Goal: Task Accomplishment & Management: Manage account settings

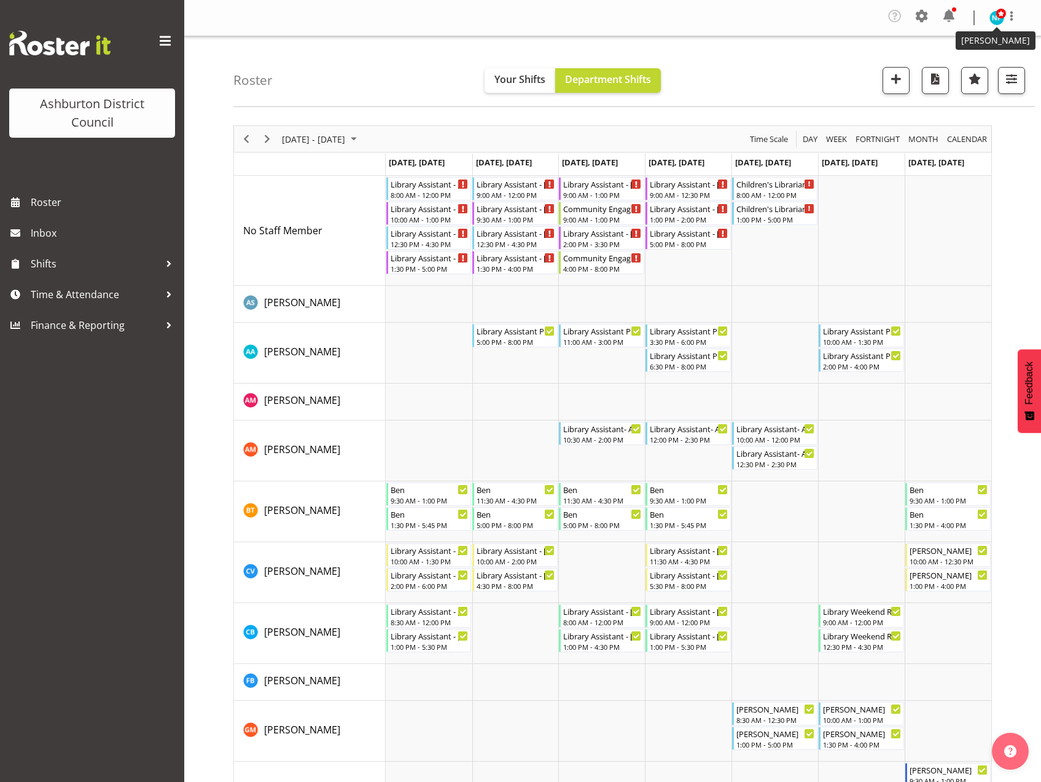
click at [997, 20] on img at bounding box center [997, 17] width 15 height 15
click at [951, 68] on link "Log Out" at bounding box center [960, 68] width 118 height 22
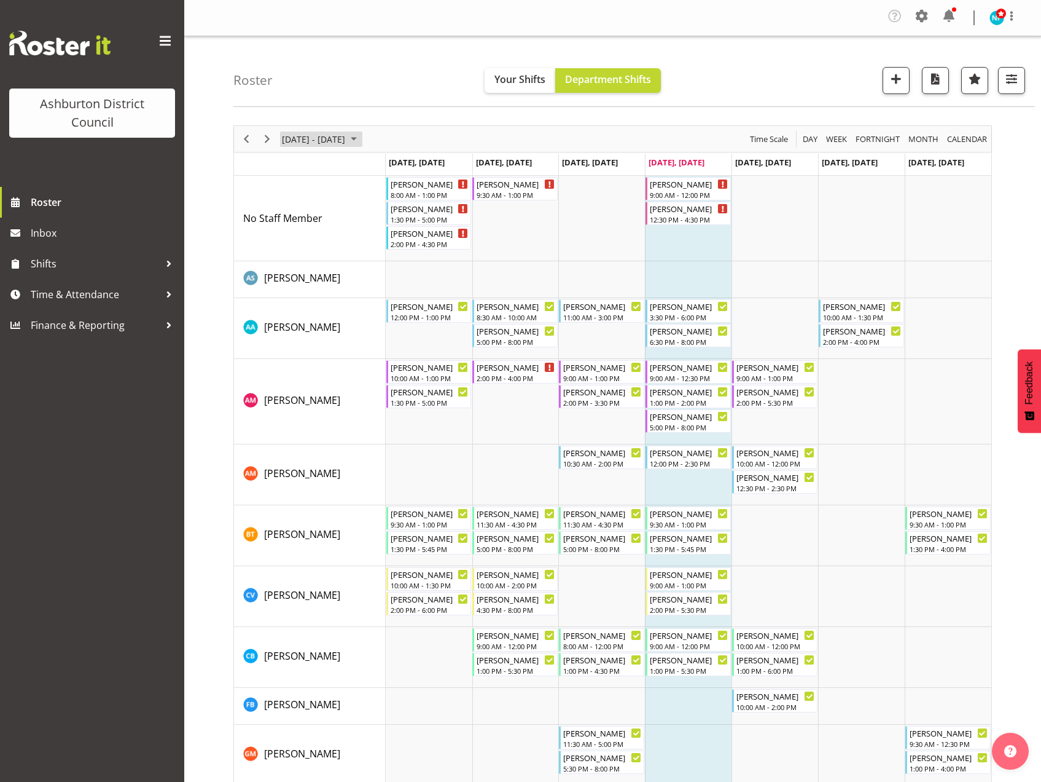
click at [361, 139] on span "August 25 - 31, 2025" at bounding box center [354, 138] width 15 height 15
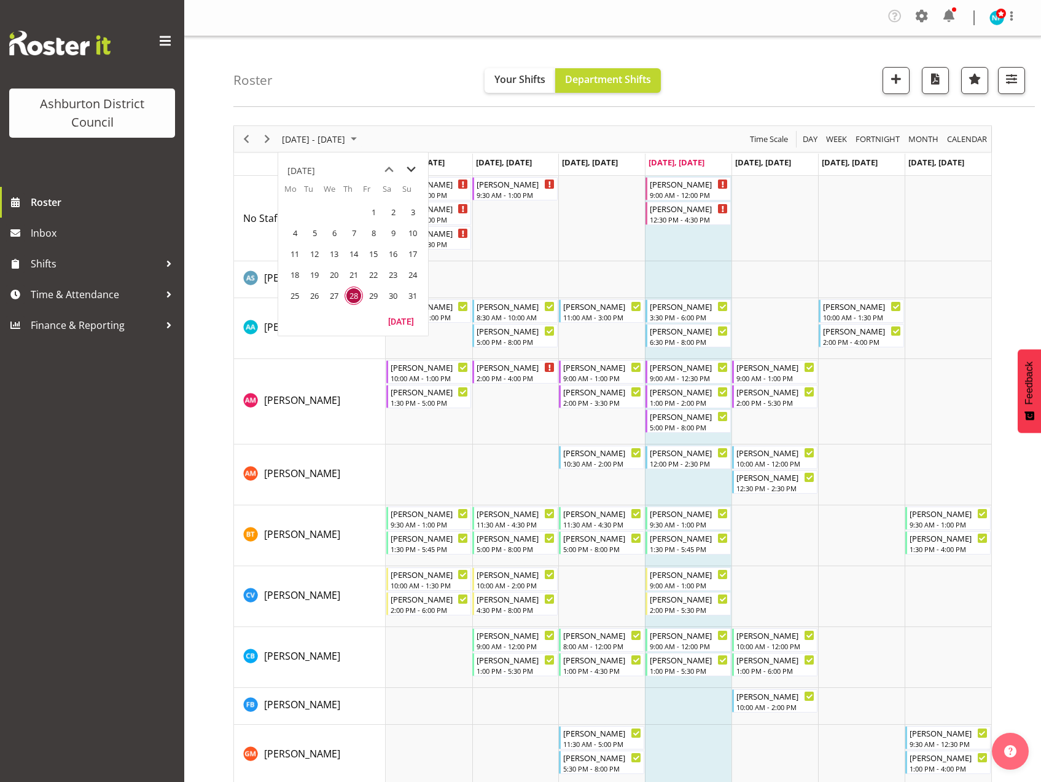
click at [415, 169] on span "next month" at bounding box center [412, 170] width 22 height 22
click at [290, 275] on span "22" at bounding box center [295, 274] width 18 height 18
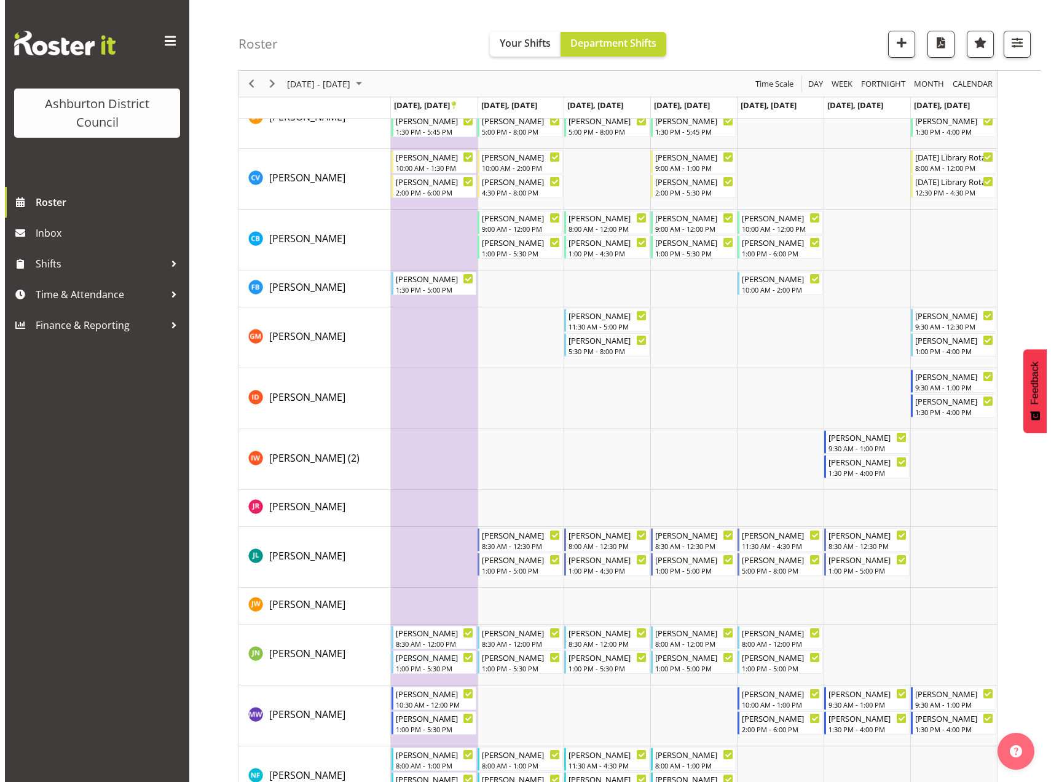
scroll to position [246, 0]
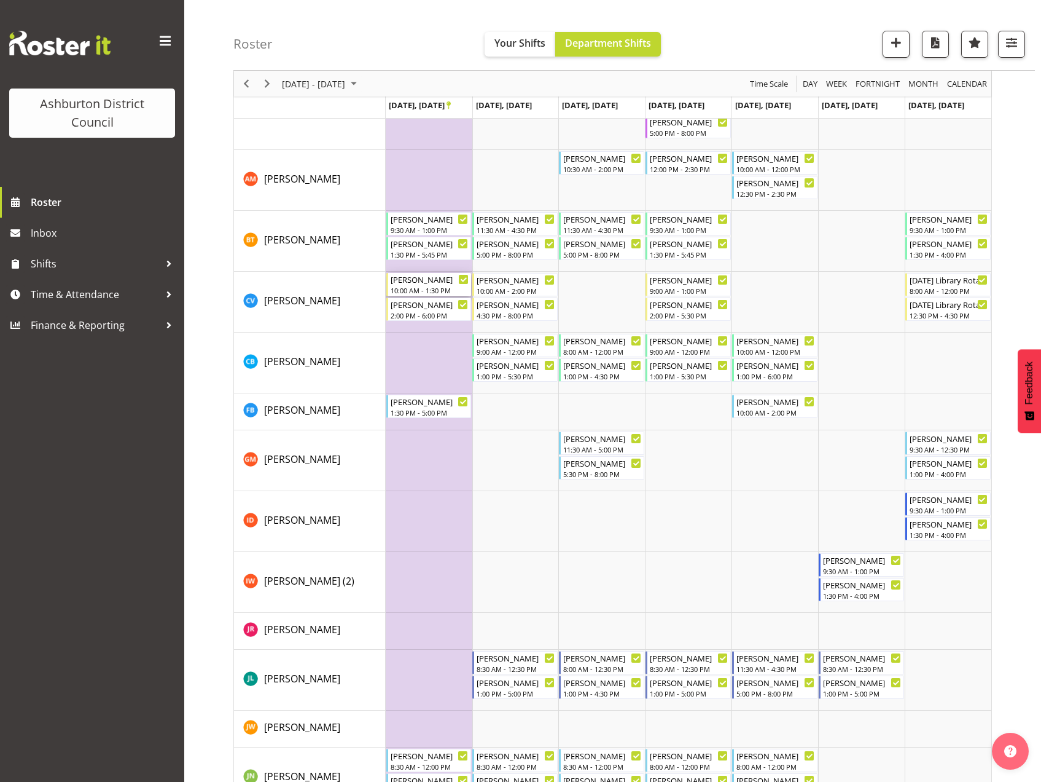
click at [441, 292] on div "10:00 AM - 1:30 PM" at bounding box center [430, 290] width 79 height 10
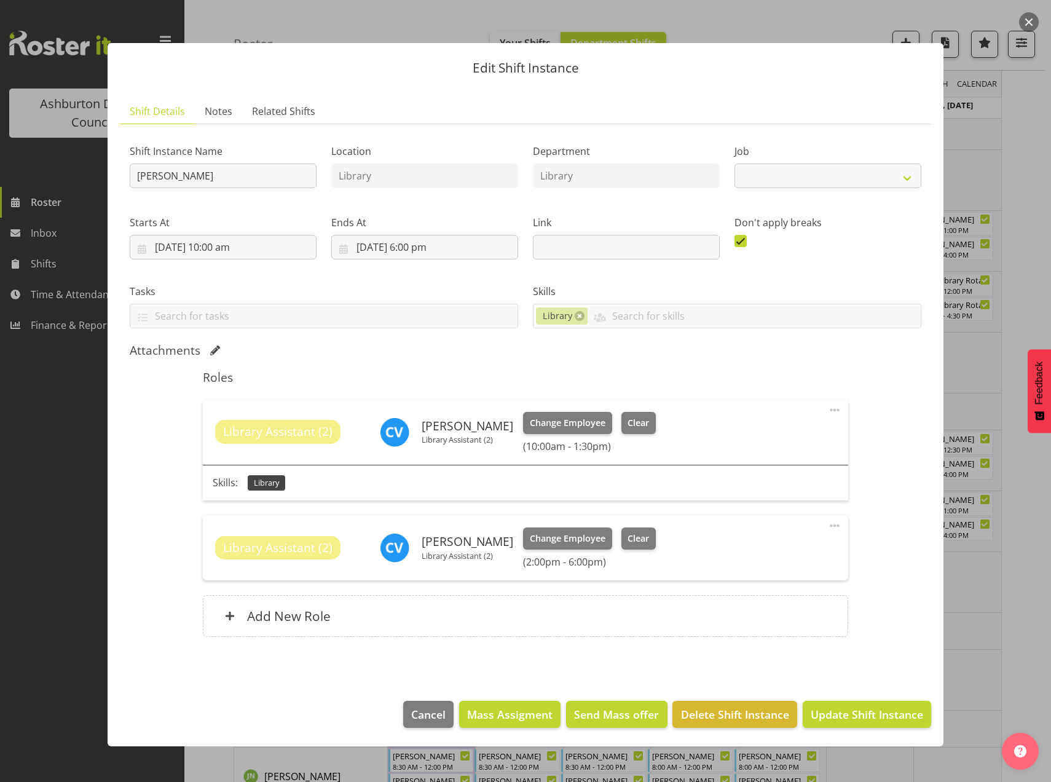
select select "6995"
click at [627, 421] on span "Clear" at bounding box center [638, 423] width 22 height 14
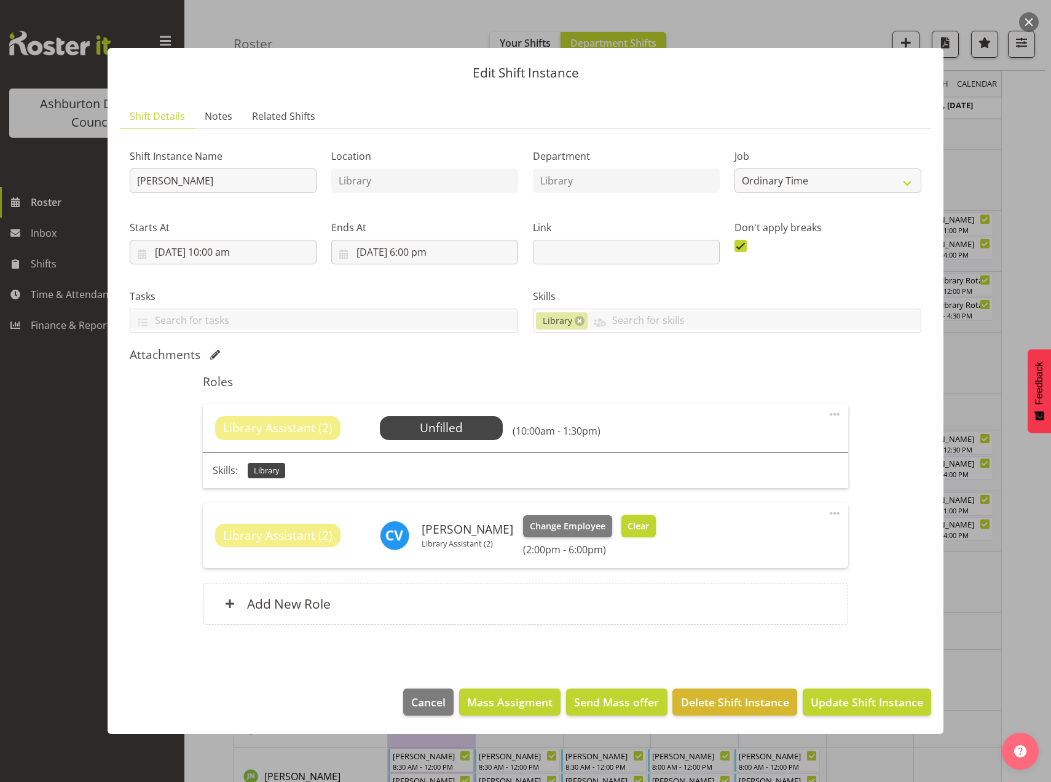
click at [627, 528] on span "Clear" at bounding box center [638, 526] width 22 height 14
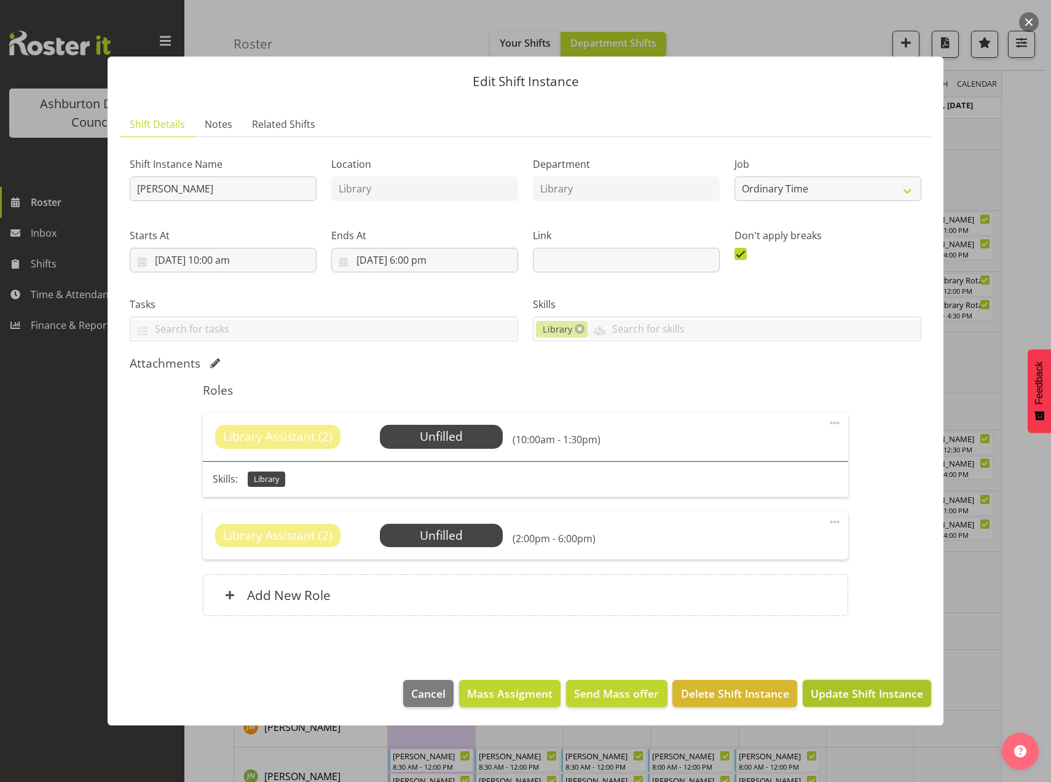
click at [861, 696] on span "Update Shift Instance" at bounding box center [866, 693] width 112 height 16
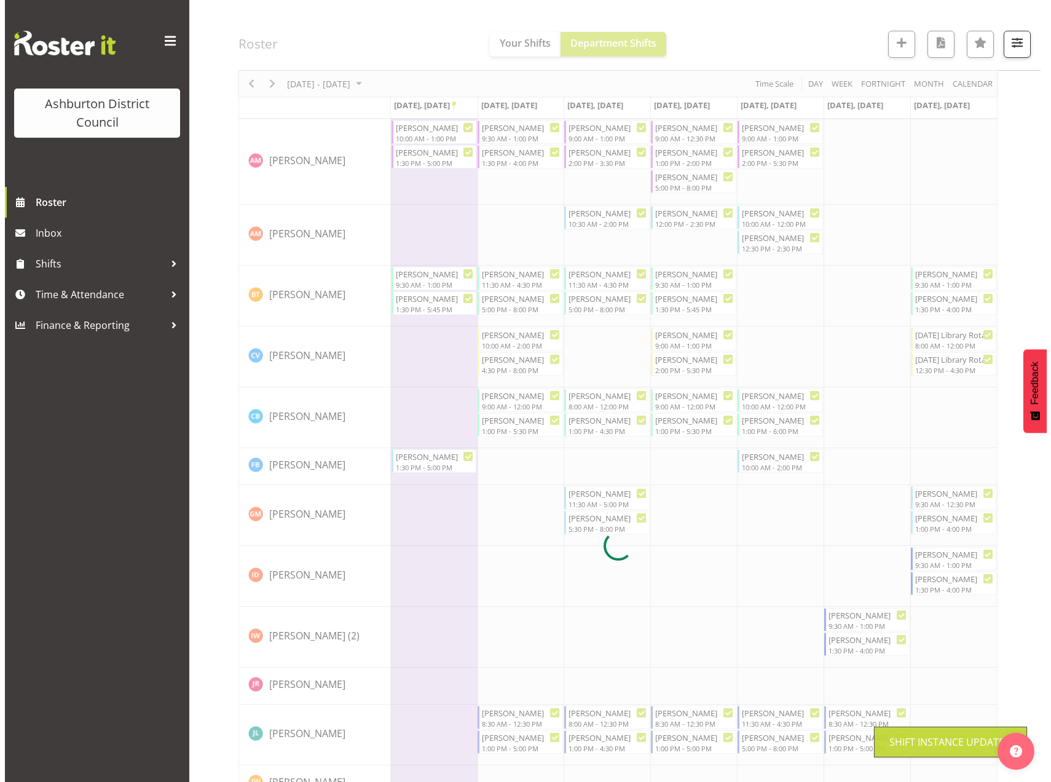
scroll to position [239, 0]
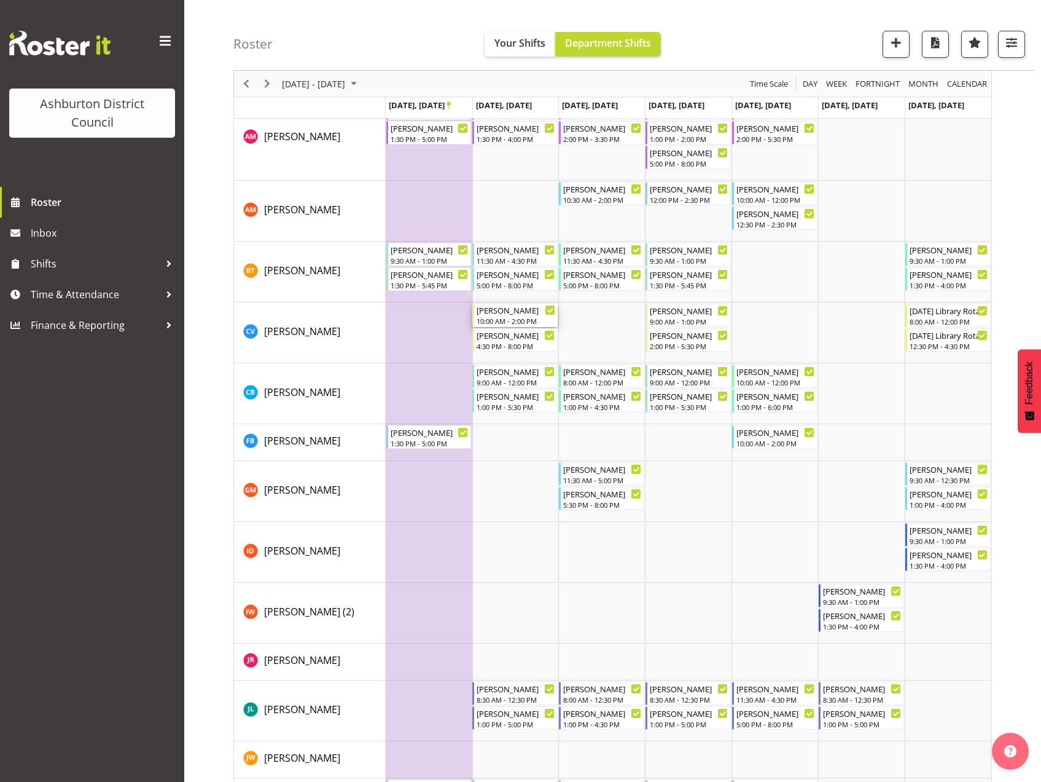
click at [506, 313] on div "[PERSON_NAME]" at bounding box center [516, 310] width 79 height 12
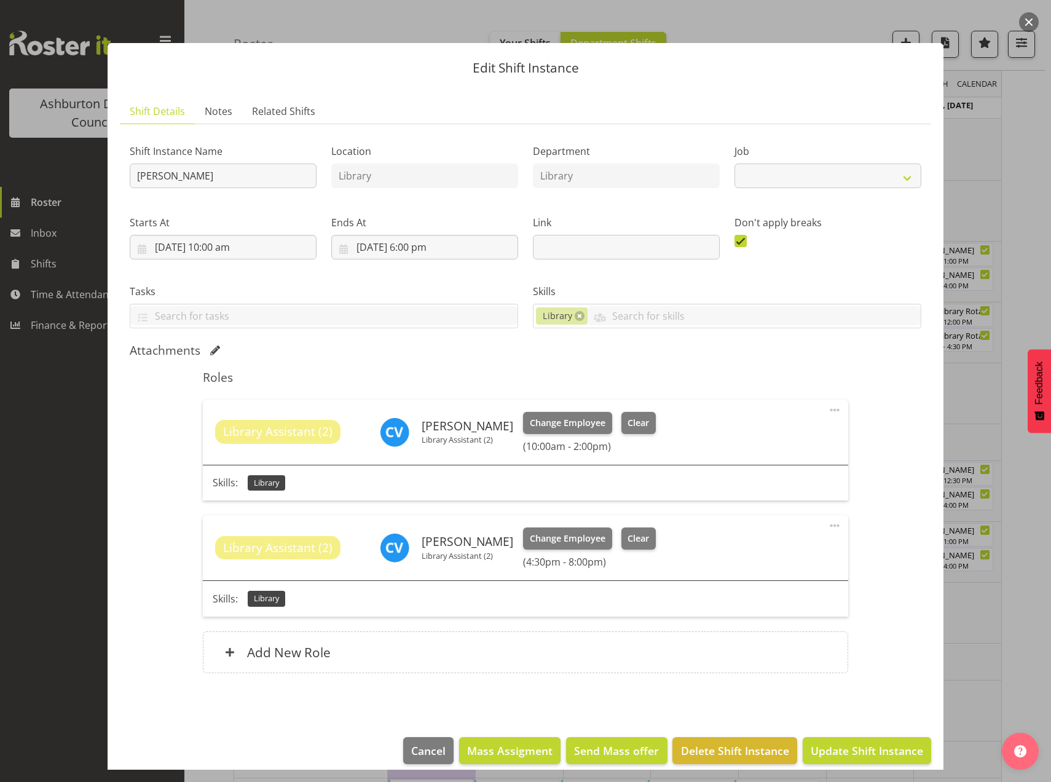
select select "6995"
click at [632, 417] on span "Clear" at bounding box center [638, 423] width 22 height 14
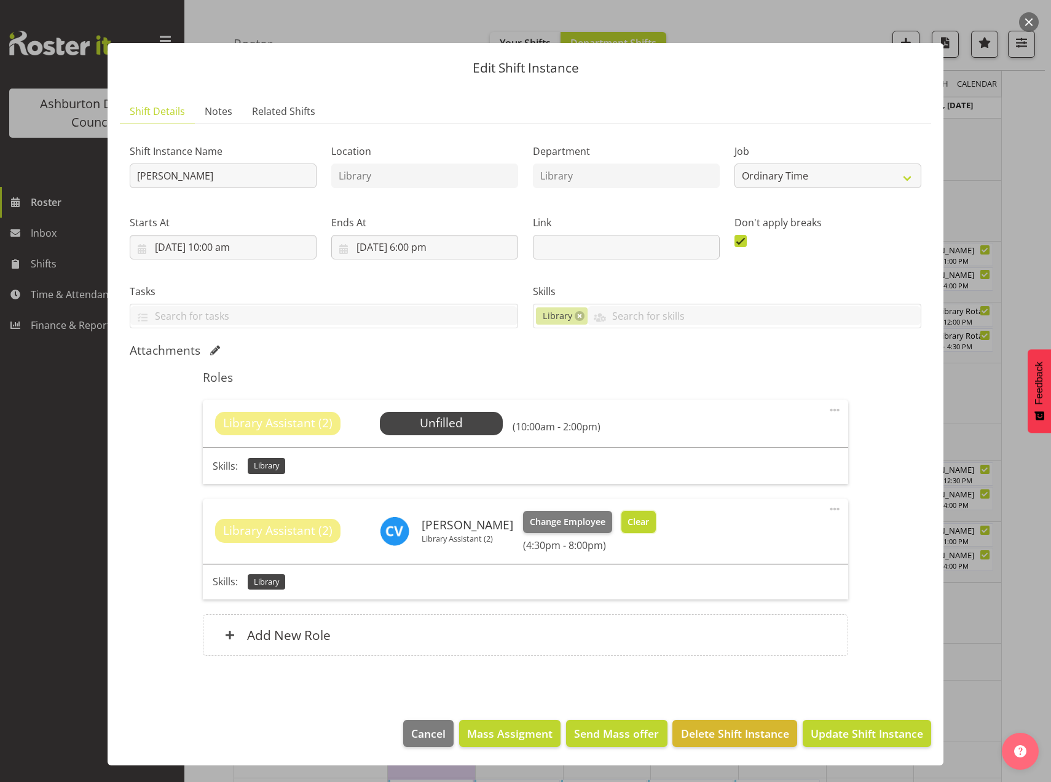
click at [628, 526] on span "Clear" at bounding box center [638, 522] width 22 height 14
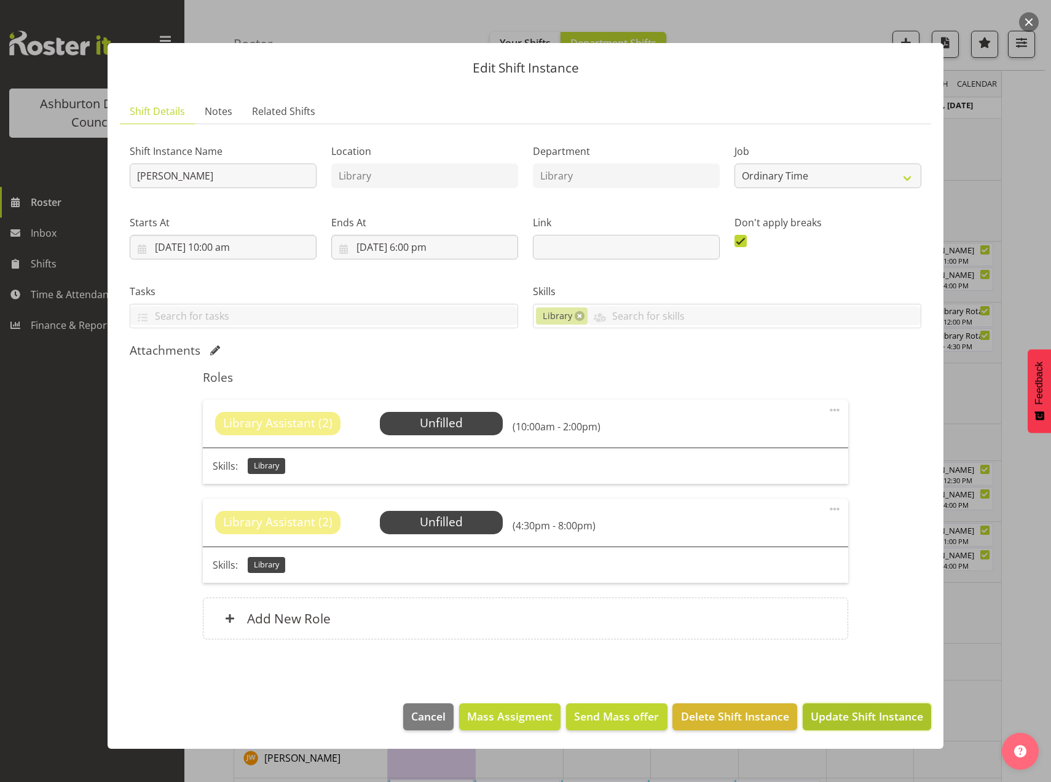
click at [860, 718] on span "Update Shift Instance" at bounding box center [866, 716] width 112 height 16
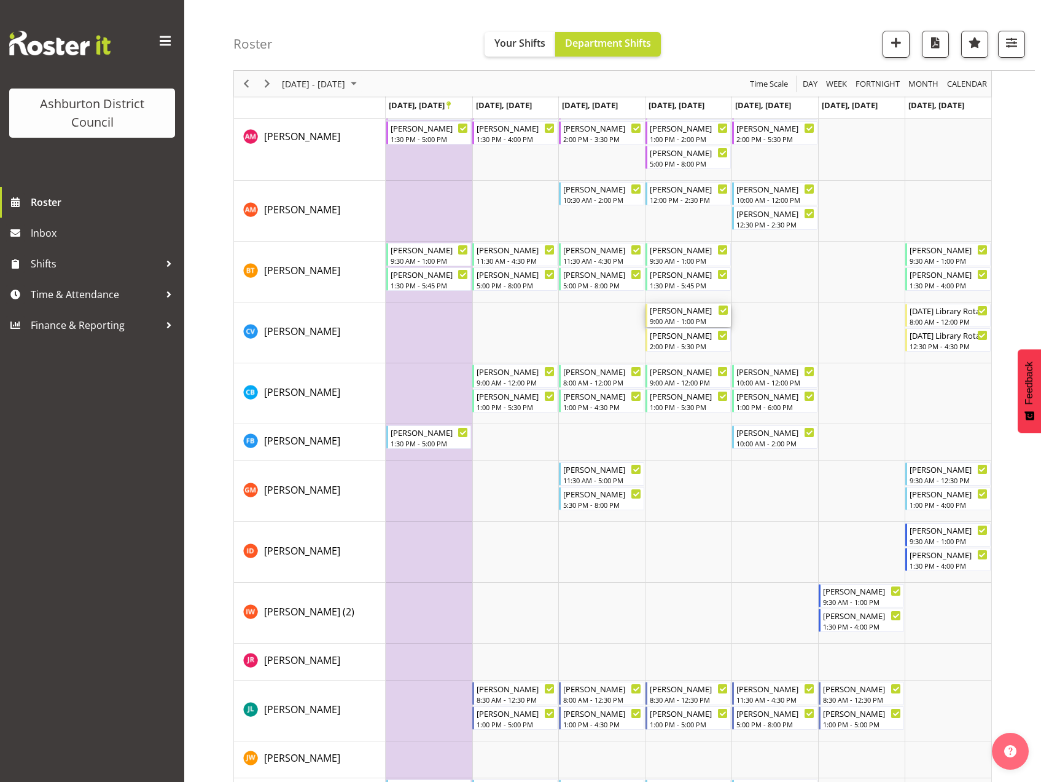
click at [675, 315] on div "[PERSON_NAME]" at bounding box center [689, 310] width 79 height 12
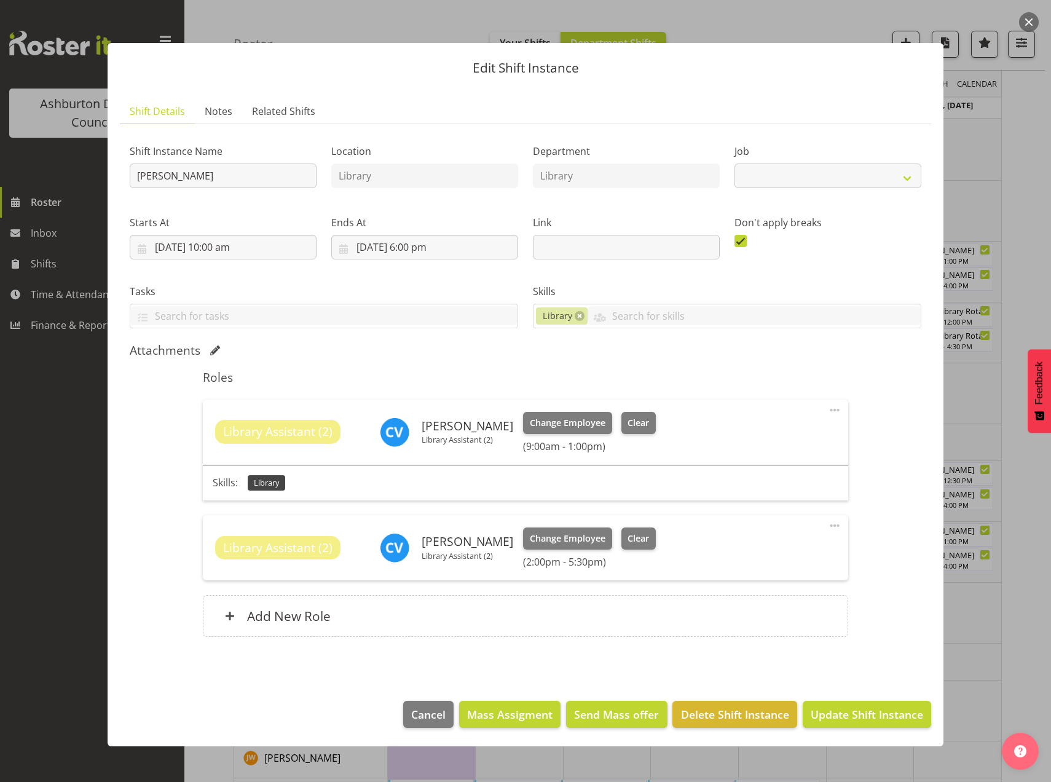
select select "6995"
click at [627, 423] on span "Clear" at bounding box center [638, 423] width 22 height 14
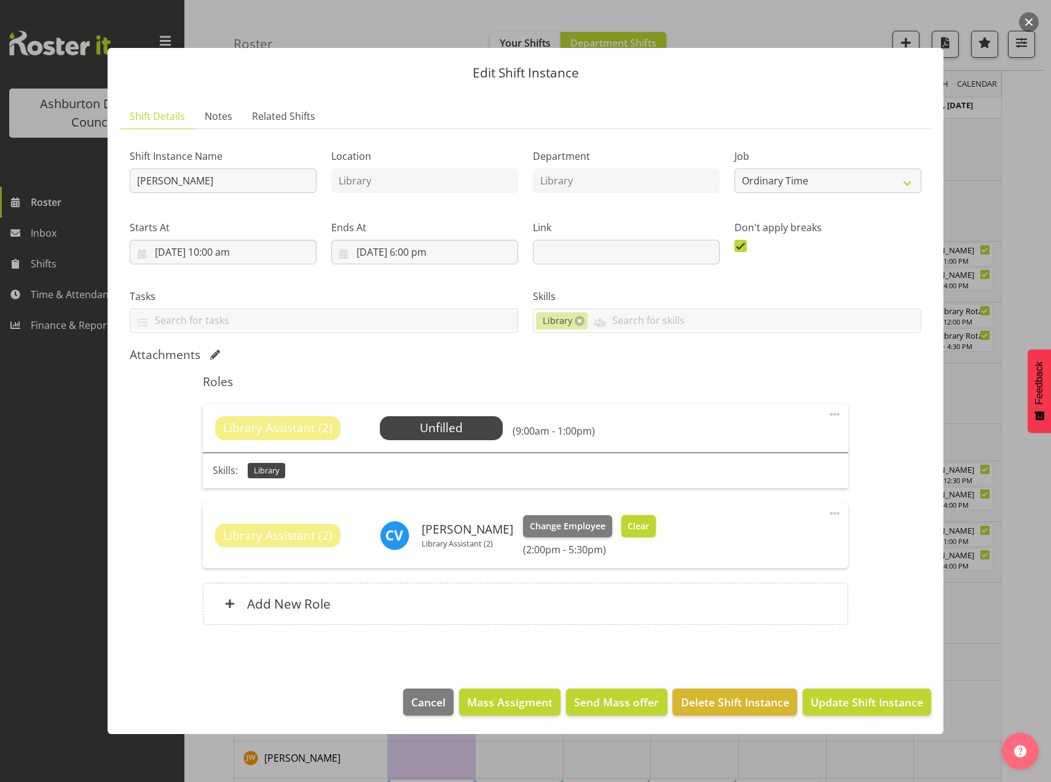
click at [630, 527] on span "Clear" at bounding box center [638, 526] width 22 height 14
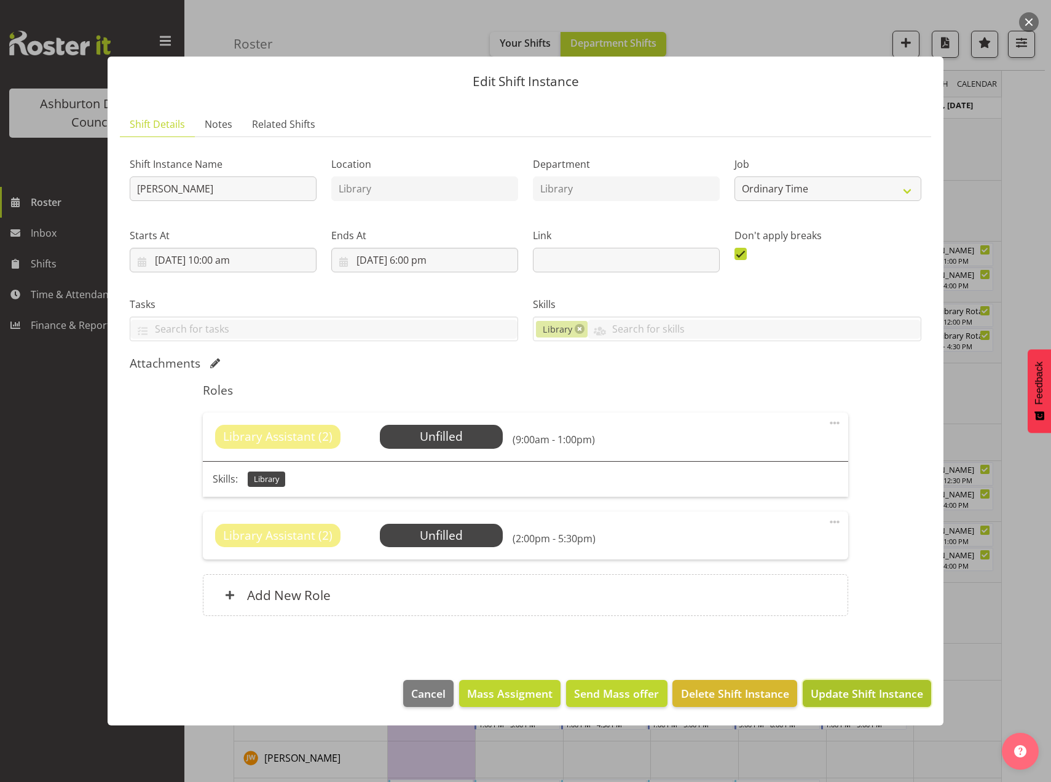
click at [837, 691] on span "Update Shift Instance" at bounding box center [866, 693] width 112 height 16
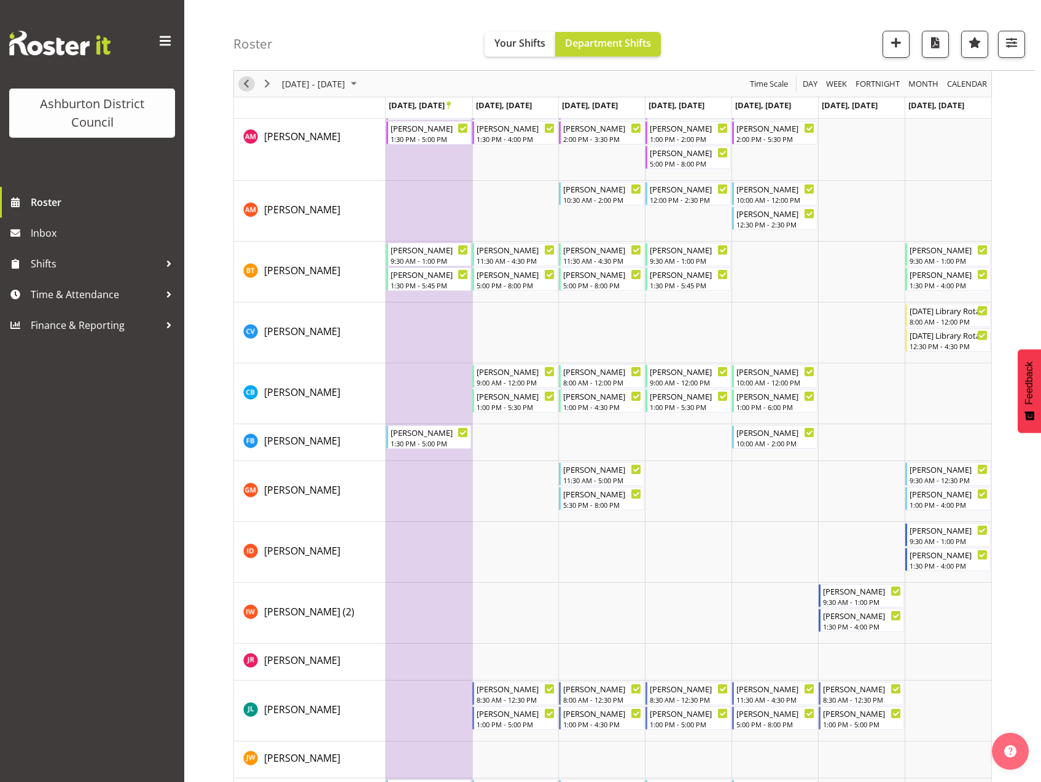
drag, startPoint x: 242, startPoint y: 81, endPoint x: 256, endPoint y: 97, distance: 21.3
click at [242, 81] on span "Previous" at bounding box center [246, 83] width 15 height 15
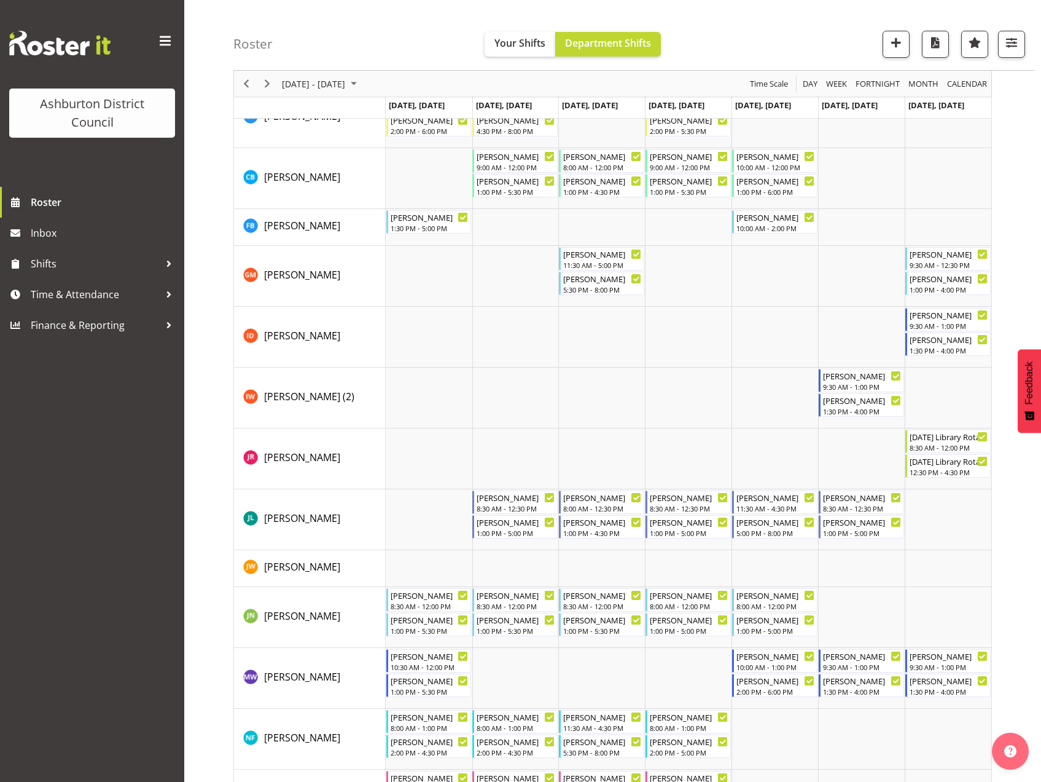
scroll to position [623, 0]
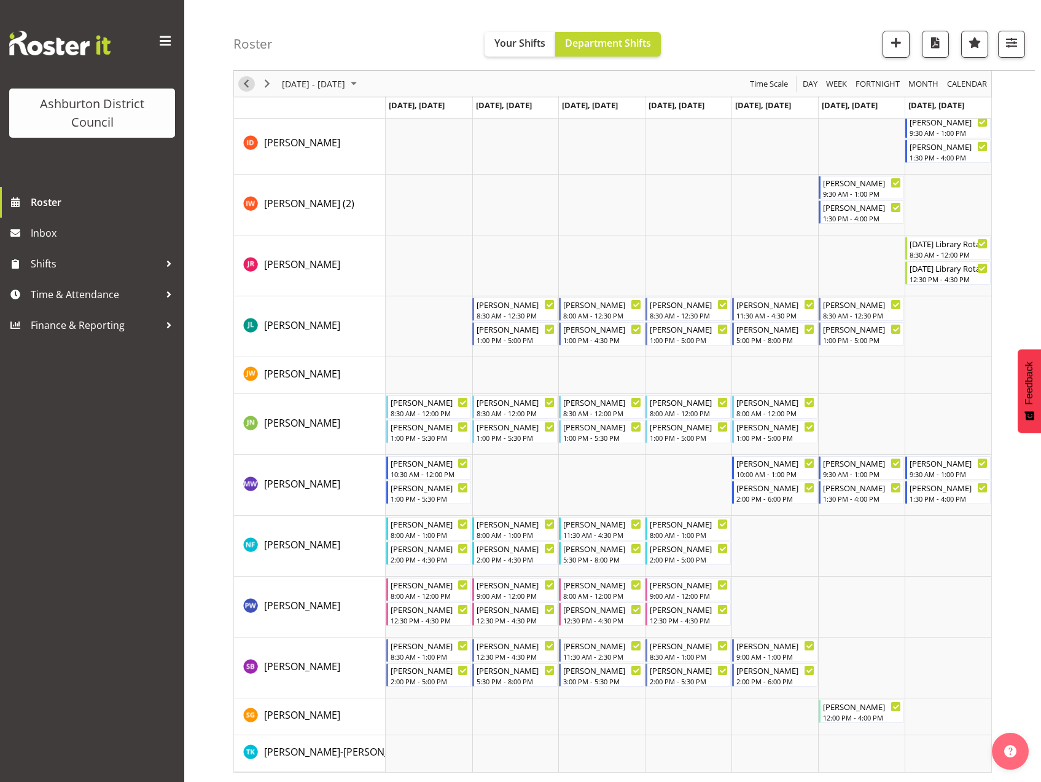
click at [243, 87] on span "Previous" at bounding box center [246, 83] width 15 height 15
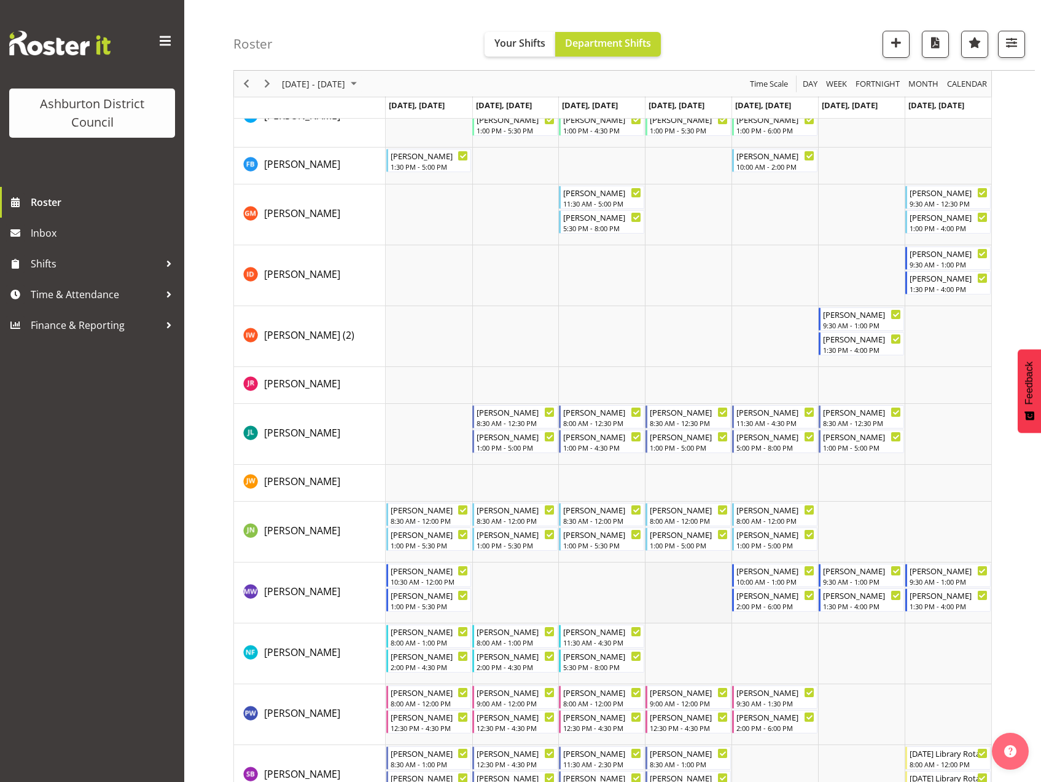
scroll to position [599, 0]
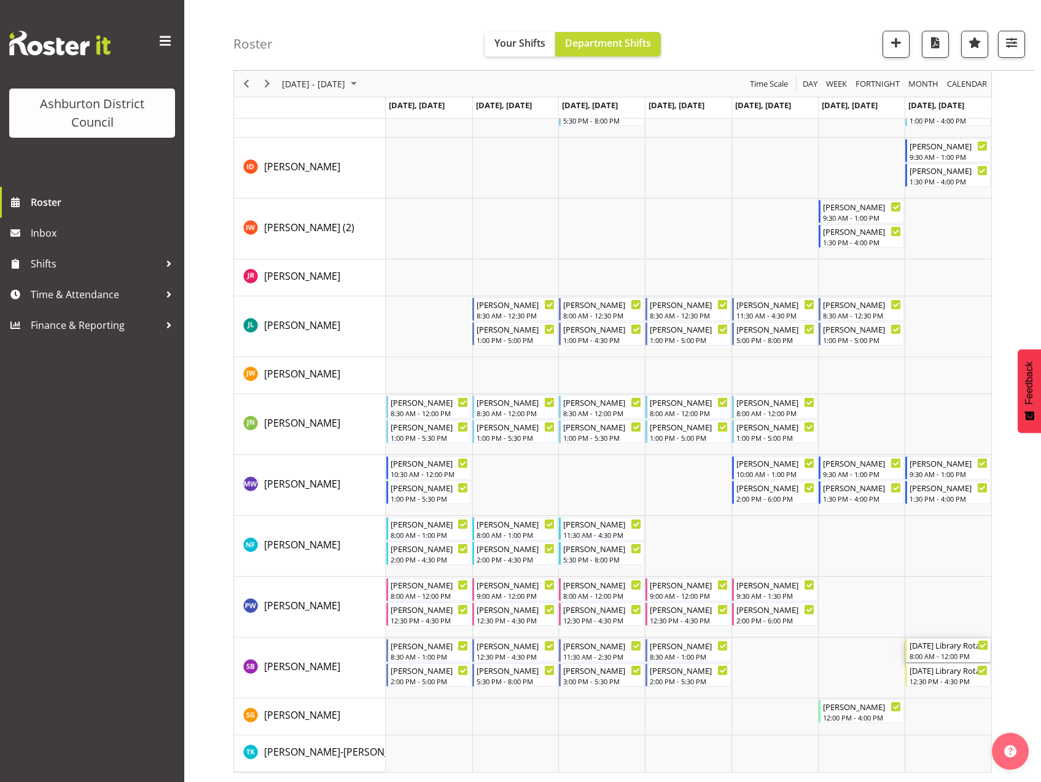
click at [938, 649] on div "[DATE] Library Rotation" at bounding box center [949, 644] width 79 height 12
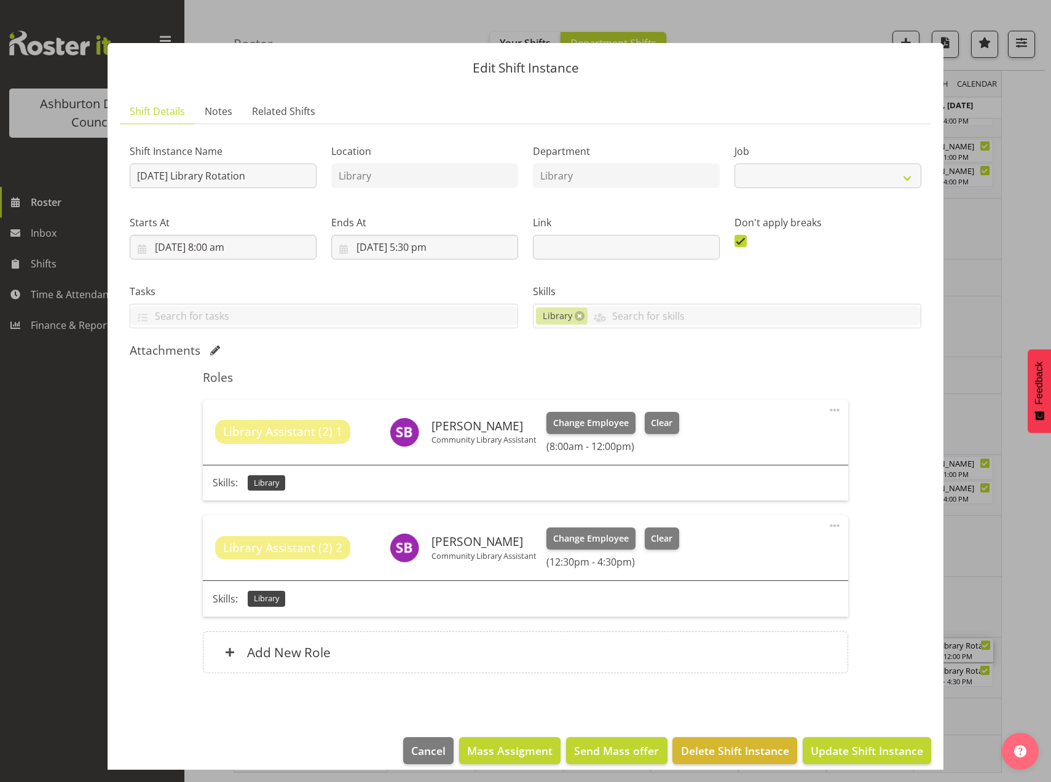
select select "6995"
click at [655, 425] on span "Clear" at bounding box center [662, 423] width 22 height 14
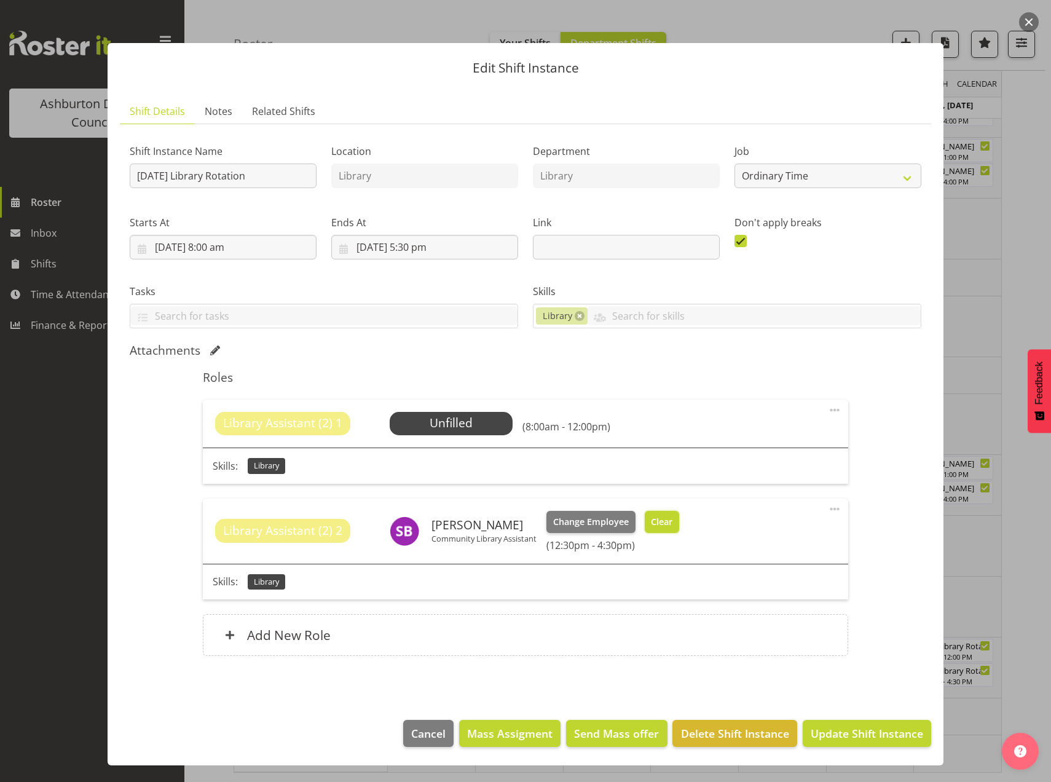
click at [656, 520] on span "Clear" at bounding box center [662, 522] width 22 height 14
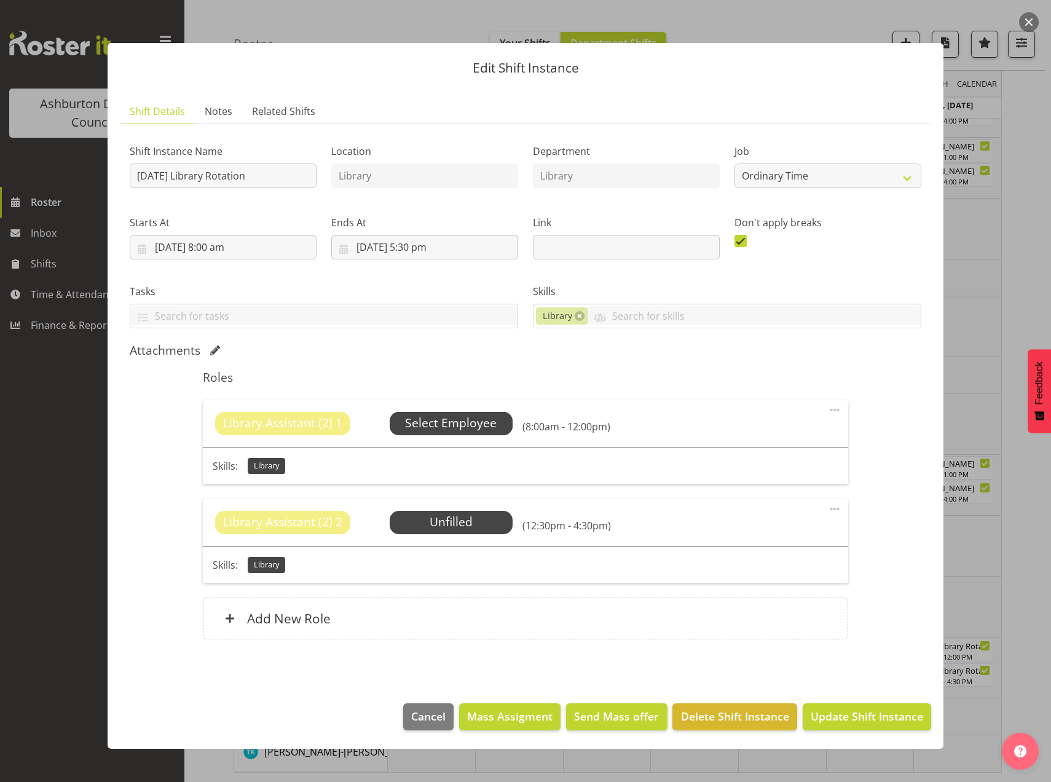
click at [459, 425] on span "Select Employee" at bounding box center [451, 423] width 92 height 18
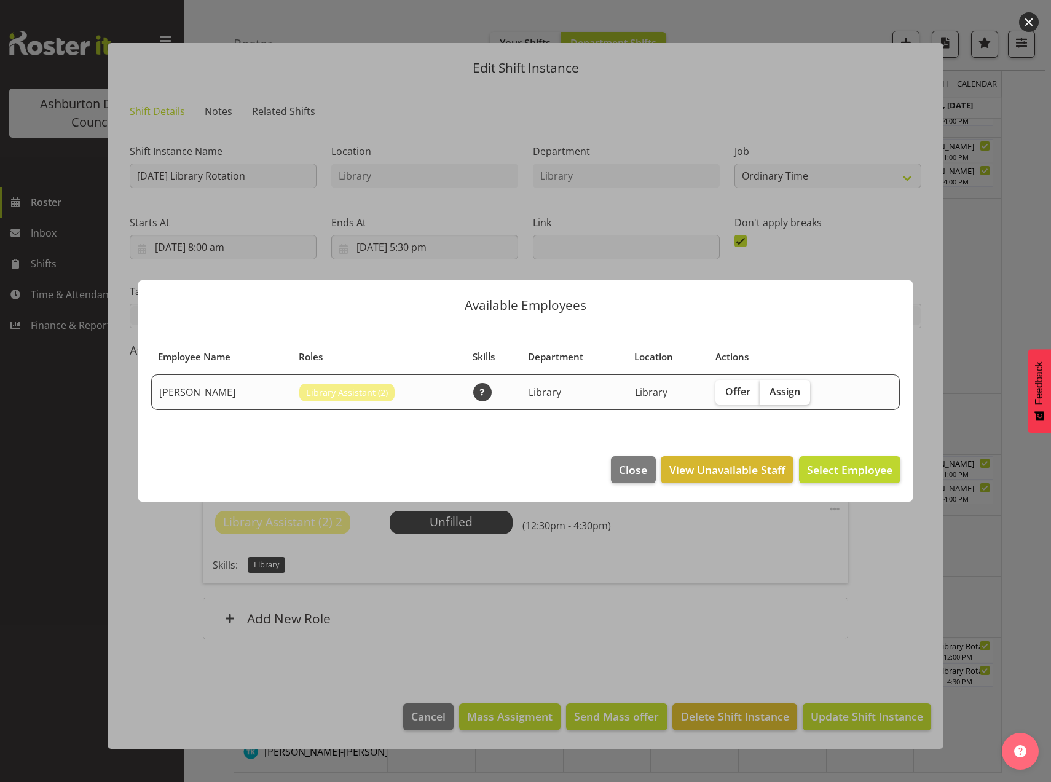
click at [793, 394] on span "Assign" at bounding box center [784, 391] width 31 height 12
click at [767, 394] on input "Assign" at bounding box center [763, 391] width 8 height 8
checkbox input "true"
click at [858, 474] on span "Assign [PERSON_NAME]" at bounding box center [830, 469] width 124 height 15
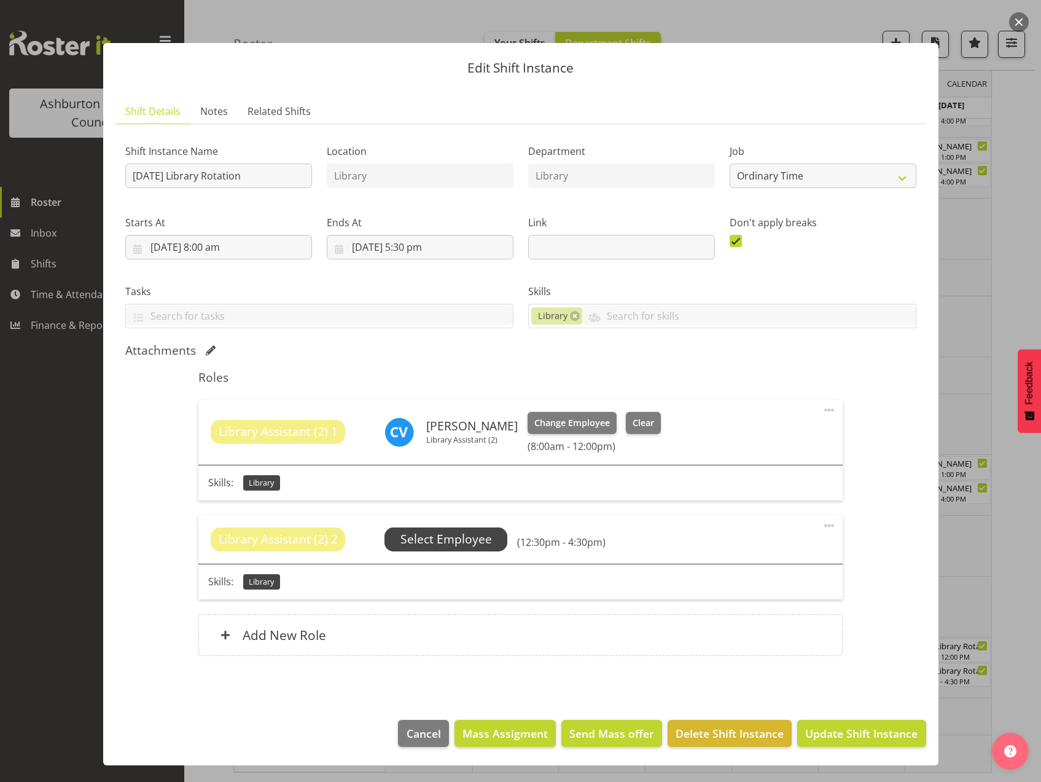
click at [446, 538] on span "Select Employee" at bounding box center [447, 539] width 92 height 18
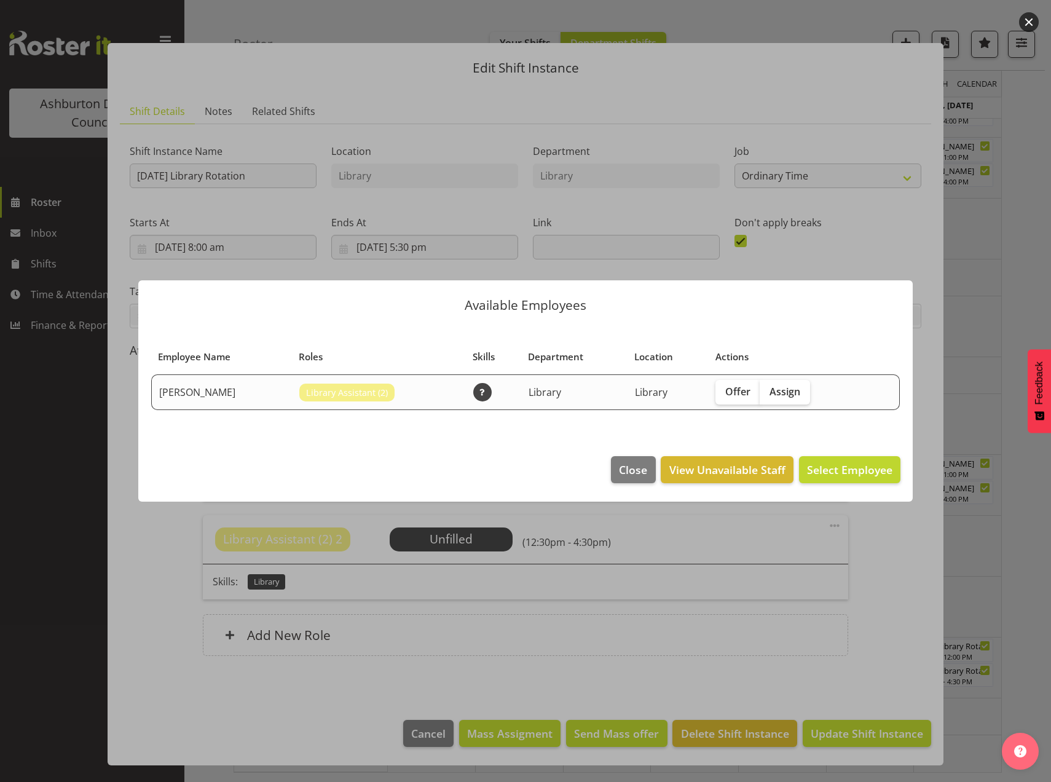
drag, startPoint x: 784, startPoint y: 391, endPoint x: 796, endPoint y: 415, distance: 26.7
click at [784, 392] on span "Assign" at bounding box center [784, 391] width 31 height 12
click at [767, 392] on input "Assign" at bounding box center [763, 391] width 8 height 8
checkbox input "true"
click at [842, 474] on span "Assign [PERSON_NAME]" at bounding box center [830, 469] width 124 height 15
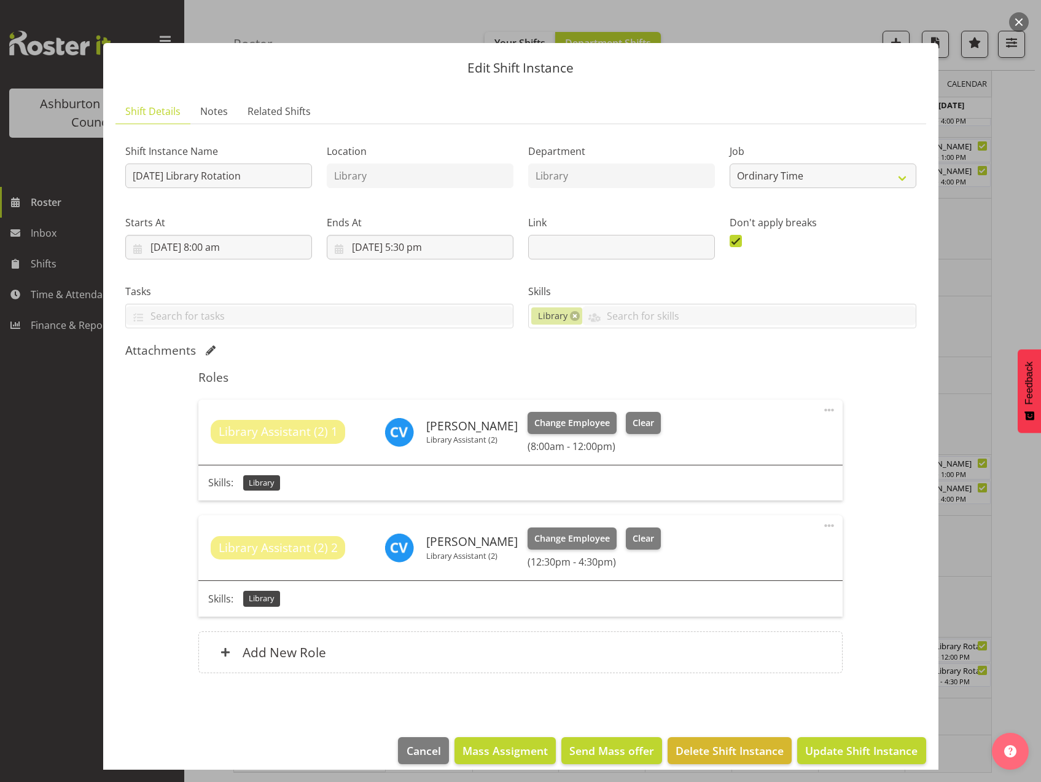
click at [822, 410] on span at bounding box center [829, 409] width 15 height 15
click at [870, 751] on span "Update Shift Instance" at bounding box center [862, 750] width 112 height 16
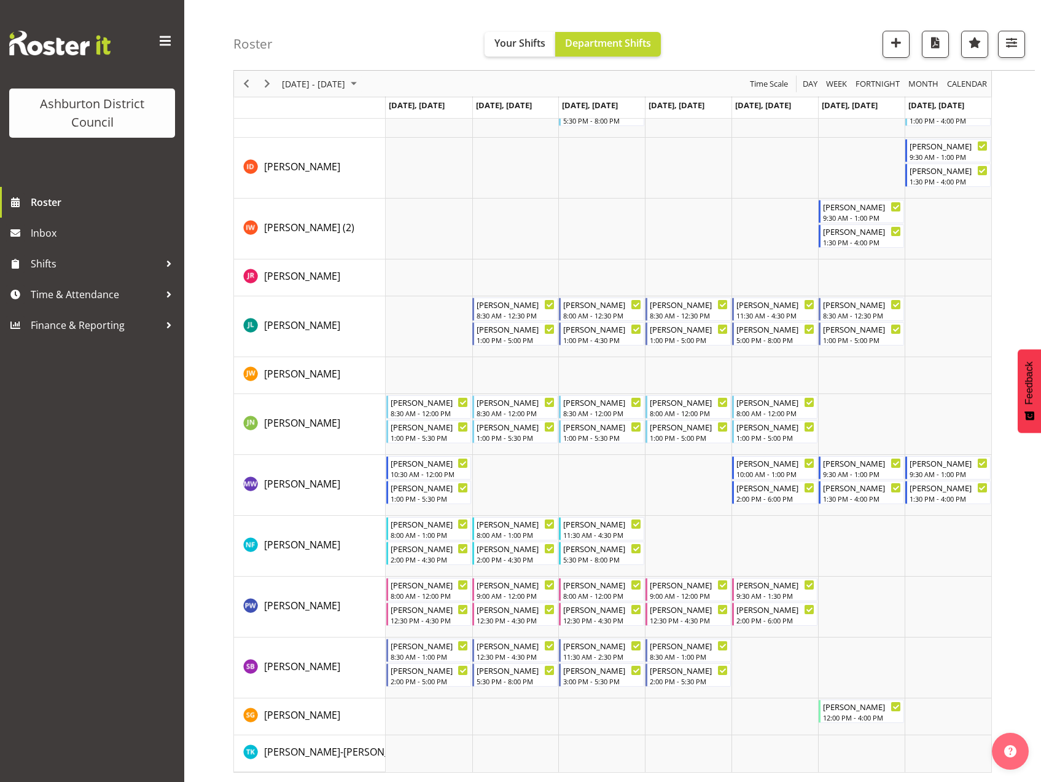
scroll to position [230, 0]
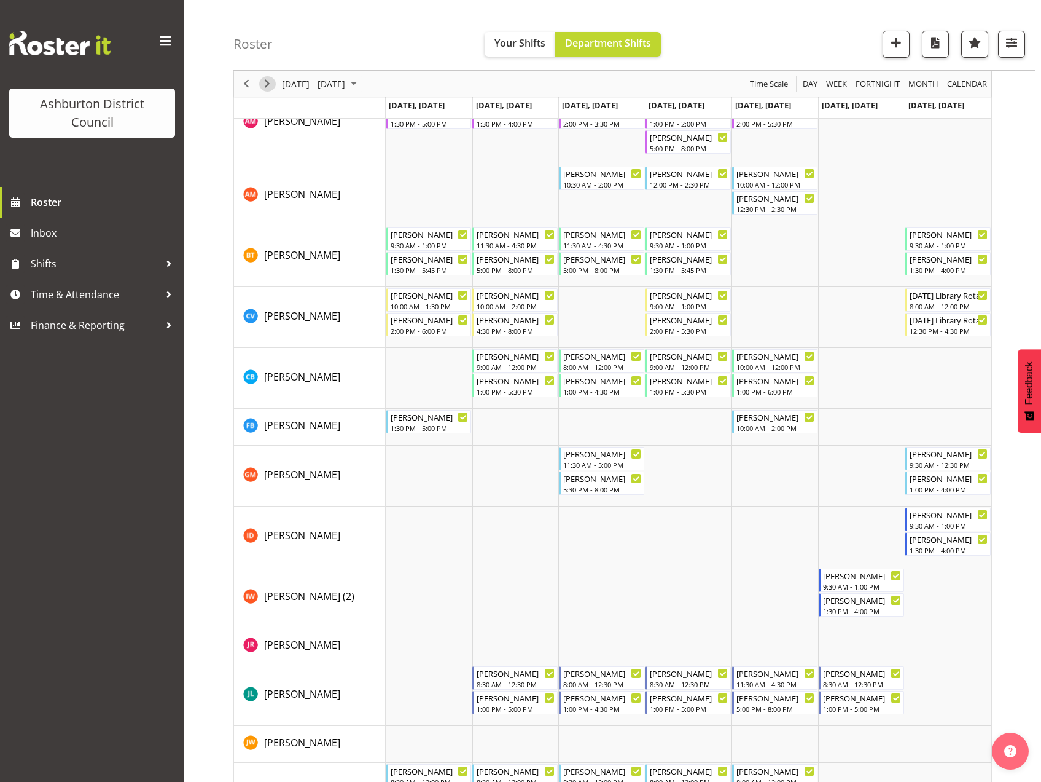
click at [270, 84] on span "Next" at bounding box center [267, 83] width 15 height 15
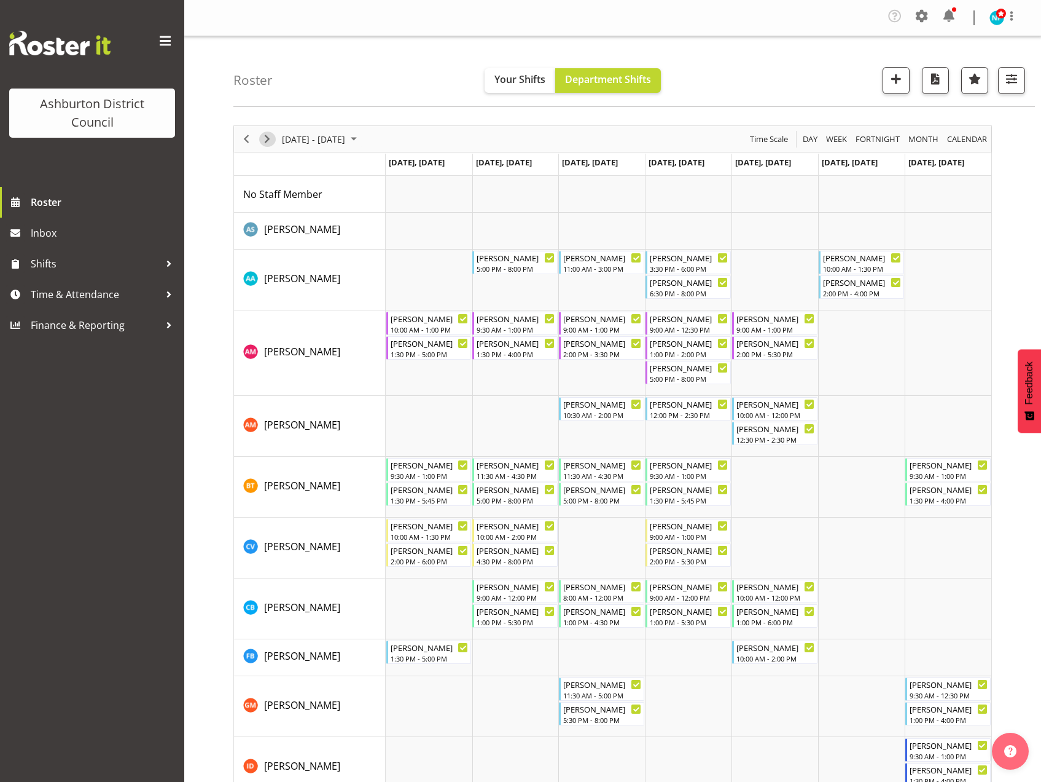
click at [267, 142] on span "Next" at bounding box center [267, 138] width 15 height 15
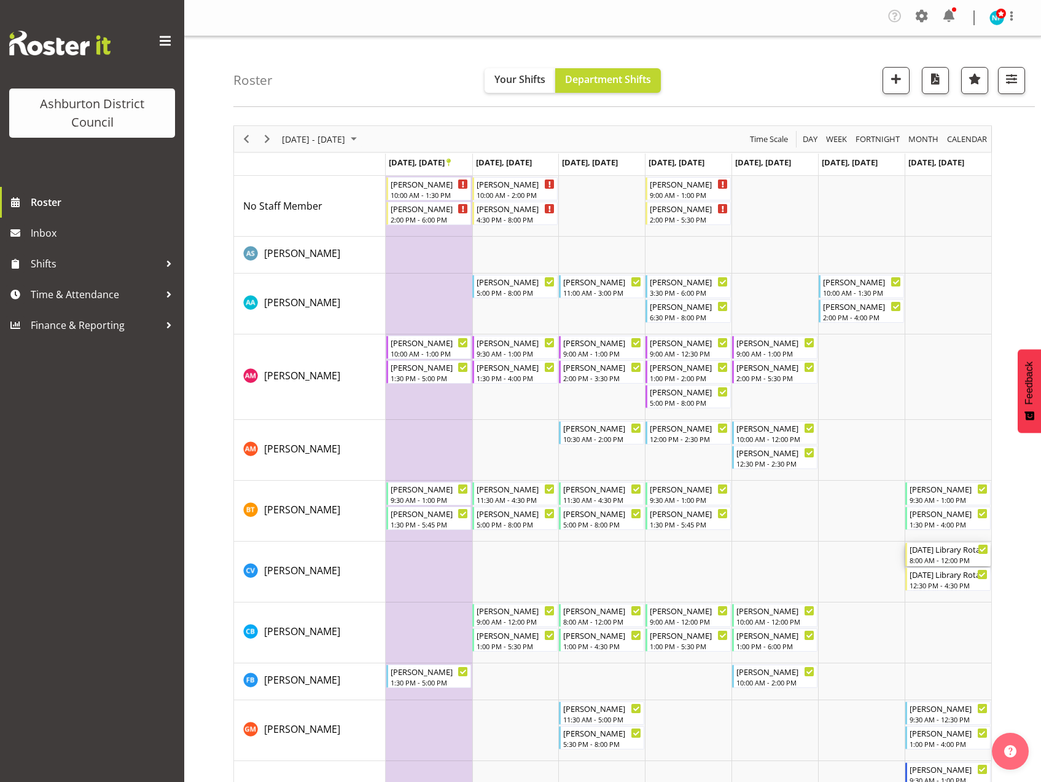
click at [952, 554] on div "[DATE] Library Rotation" at bounding box center [949, 549] width 79 height 12
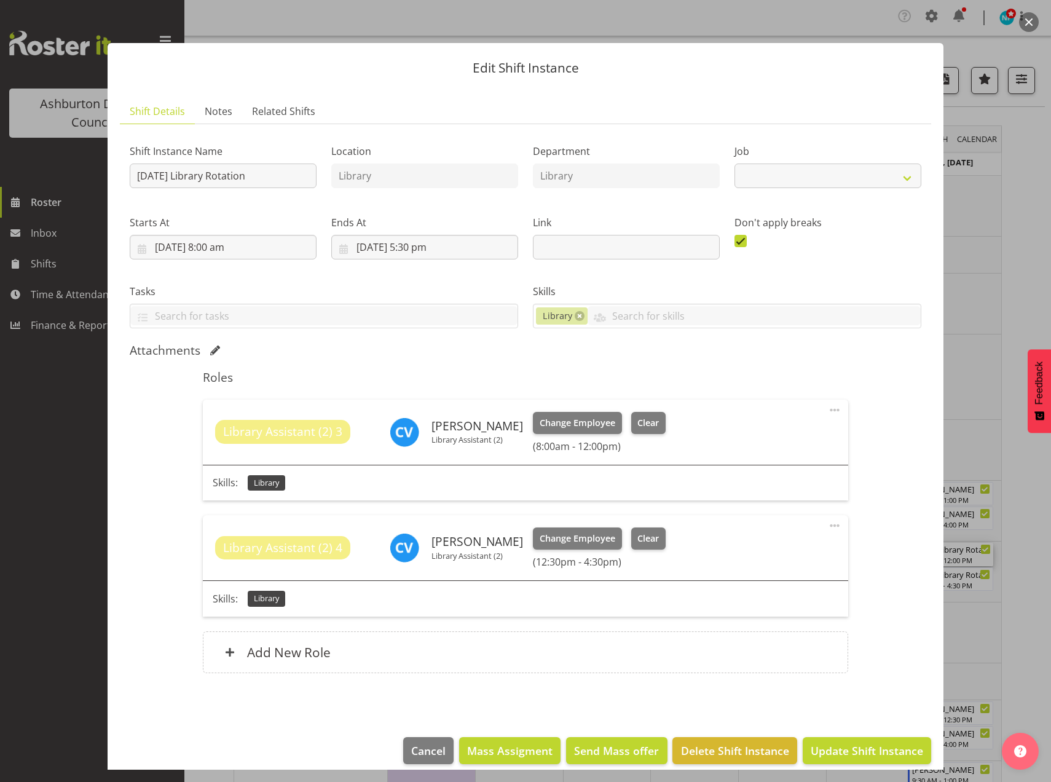
select select "6995"
click at [644, 423] on span "Clear" at bounding box center [648, 423] width 22 height 14
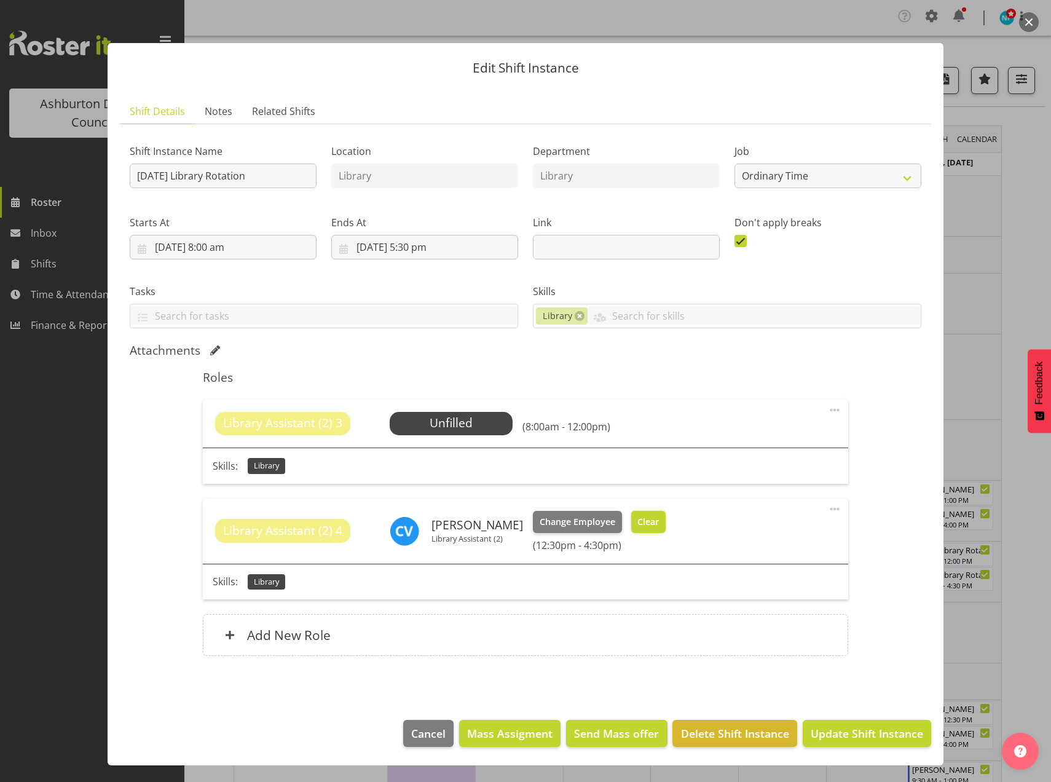
click at [644, 522] on span "Clear" at bounding box center [648, 522] width 22 height 14
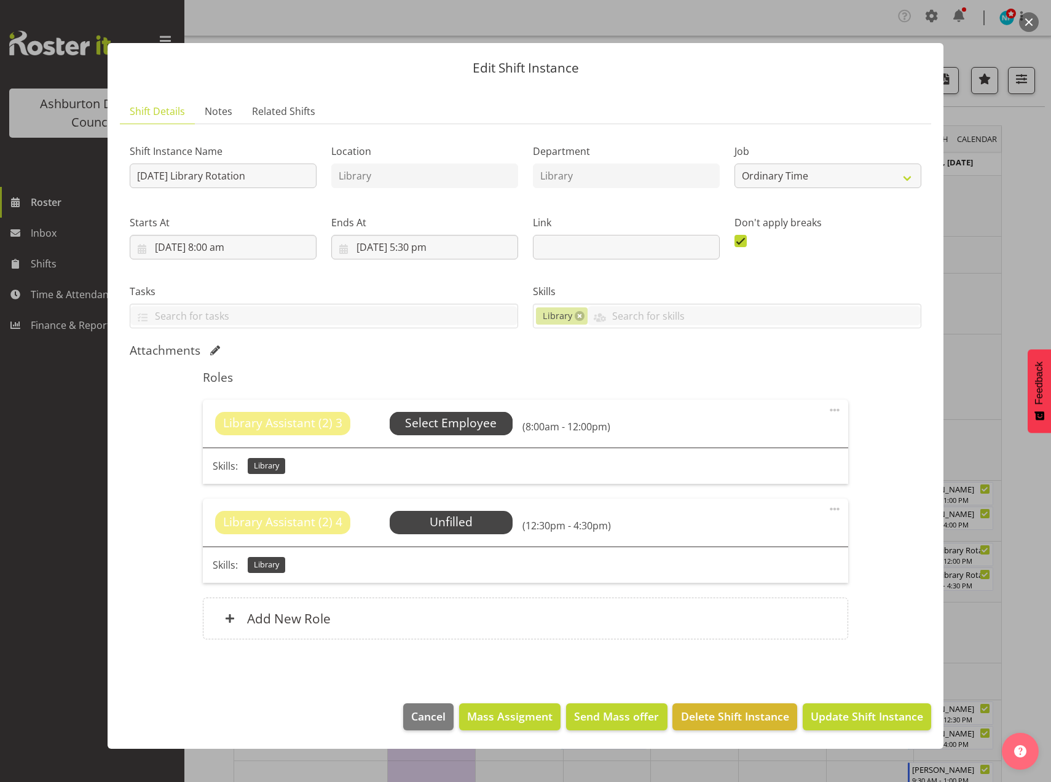
click at [471, 426] on span "Select Employee" at bounding box center [451, 423] width 92 height 18
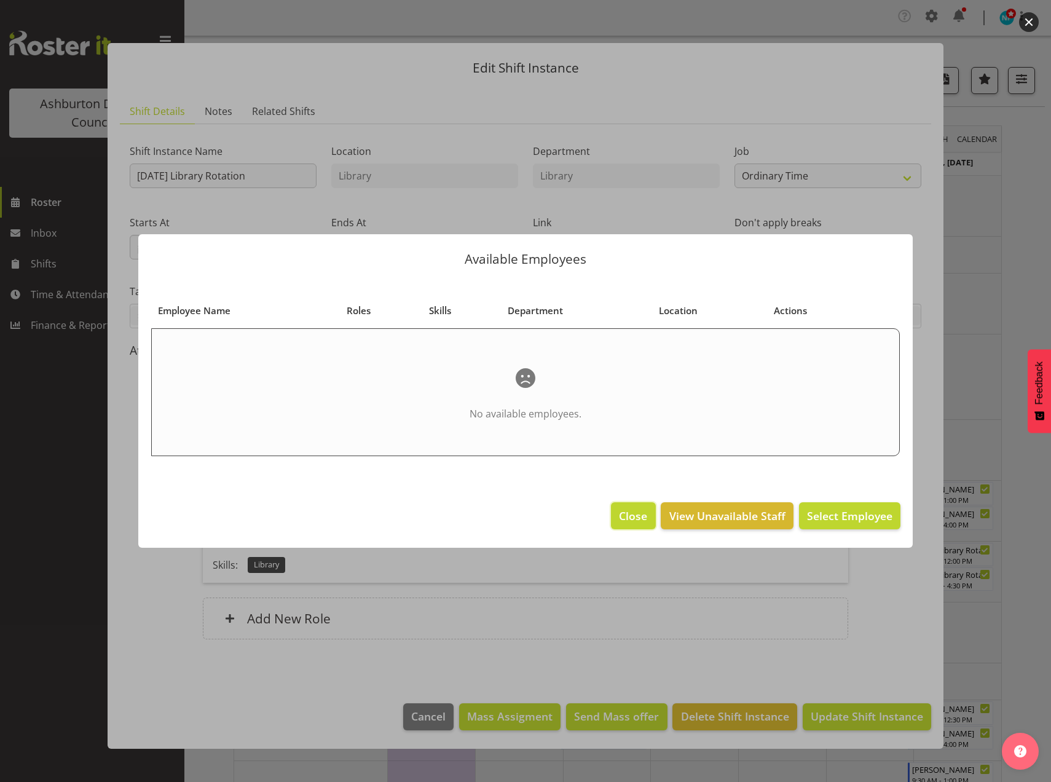
click at [630, 520] on span "Close" at bounding box center [633, 516] width 28 height 16
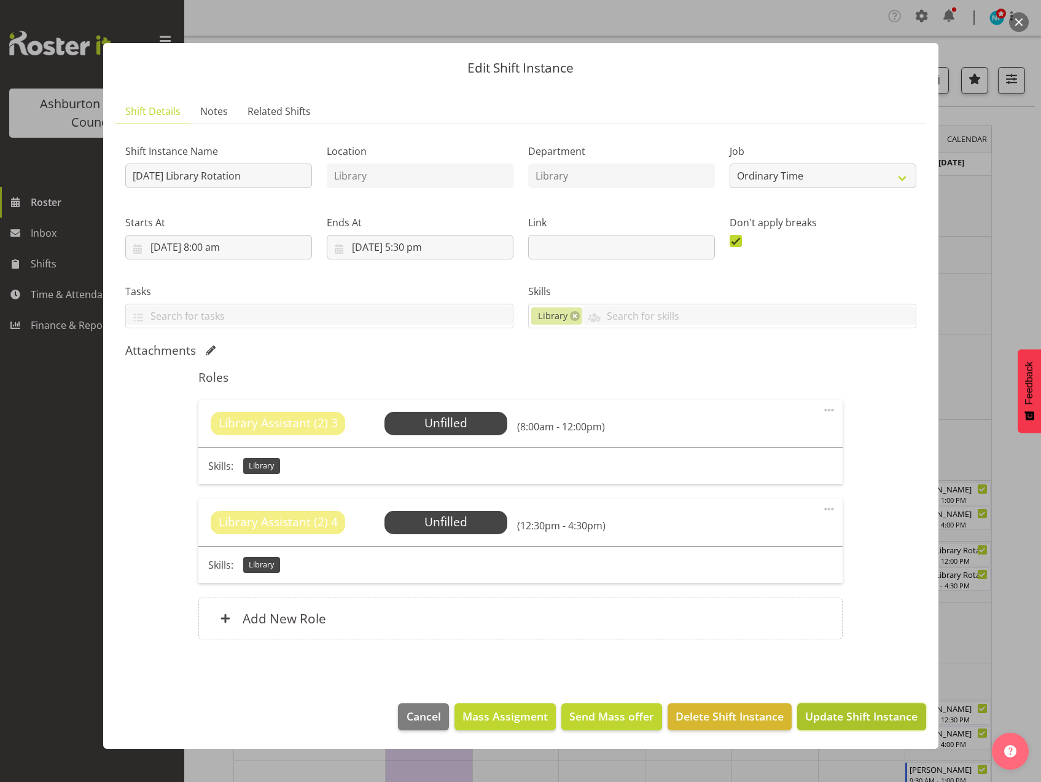
click at [860, 720] on span "Update Shift Instance" at bounding box center [862, 716] width 112 height 16
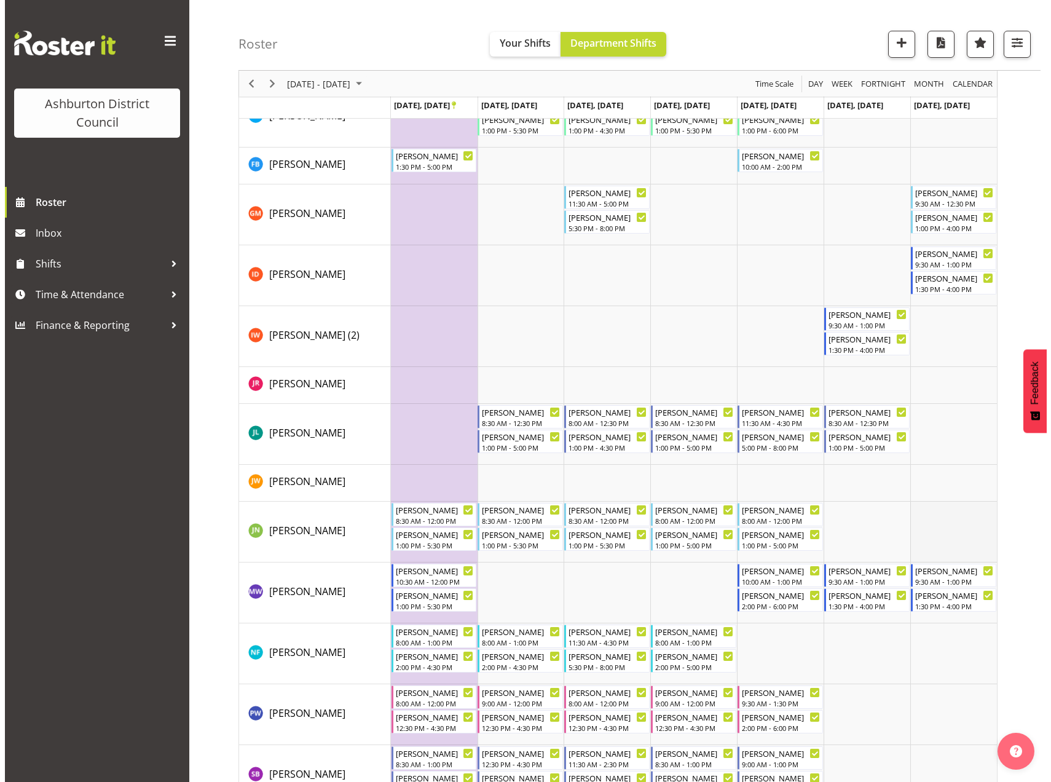
scroll to position [599, 0]
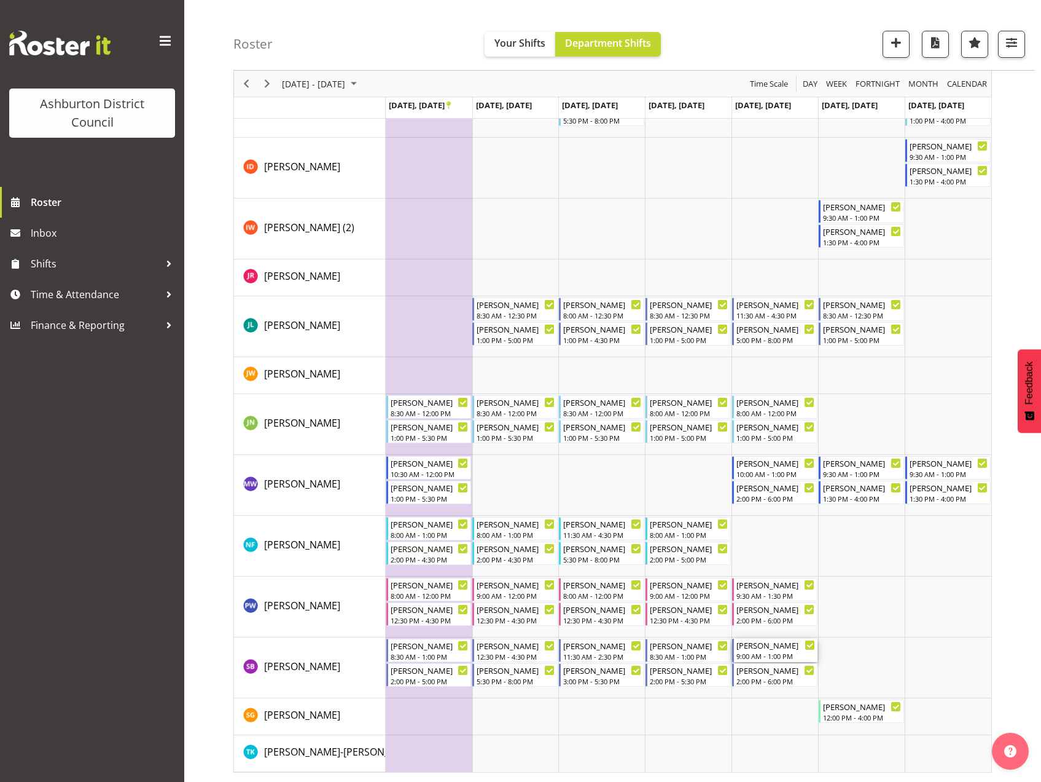
click at [782, 655] on div "9:00 AM - 1:00 PM" at bounding box center [776, 656] width 79 height 10
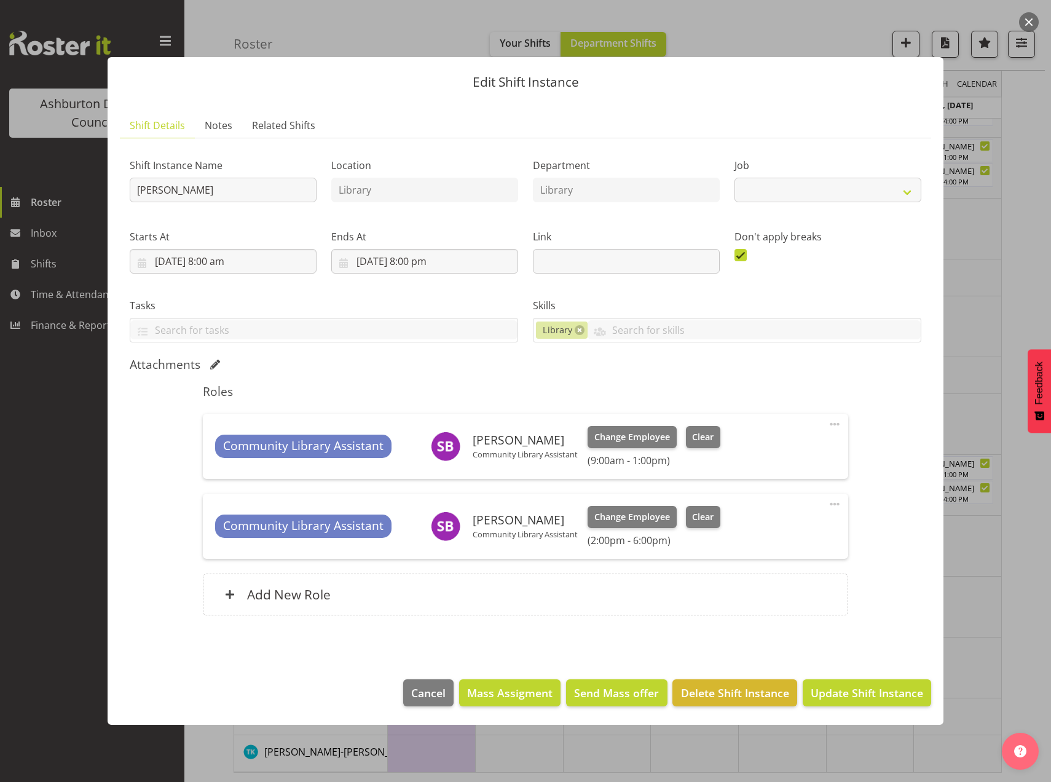
select select "6995"
click at [705, 437] on span "Clear" at bounding box center [703, 437] width 22 height 14
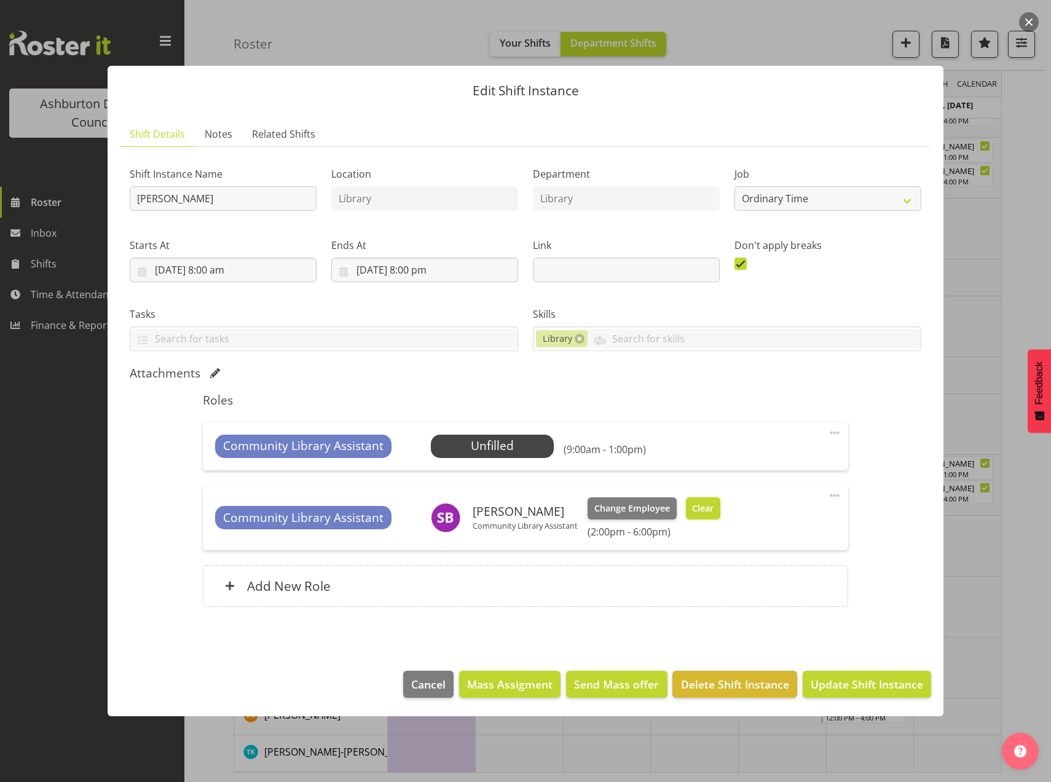
click at [712, 510] on span "Clear" at bounding box center [703, 508] width 22 height 14
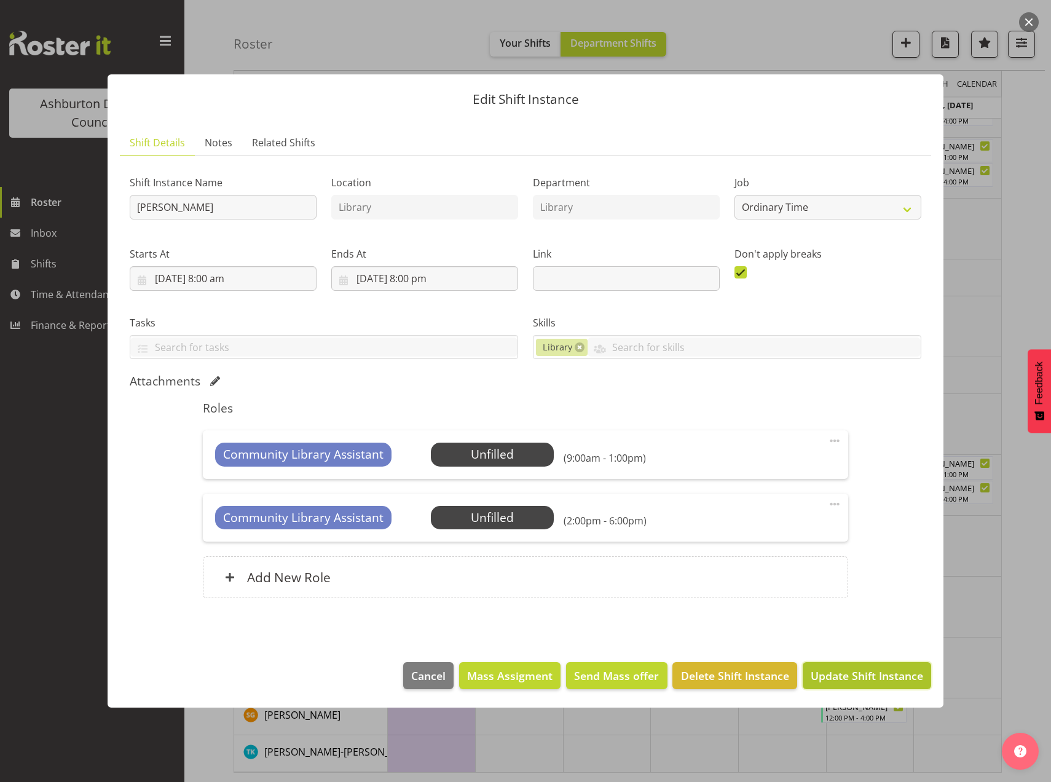
click at [866, 673] on span "Update Shift Instance" at bounding box center [866, 675] width 112 height 16
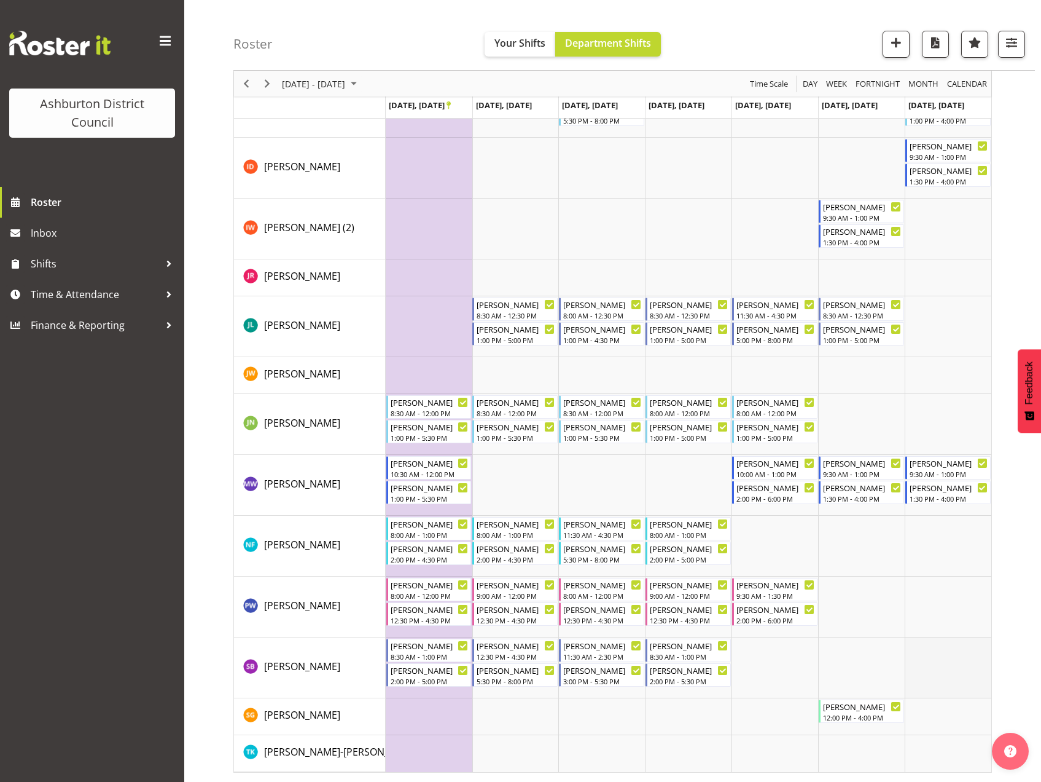
click at [930, 667] on td "Timeline Week of September 22, 2025" at bounding box center [948, 667] width 87 height 61
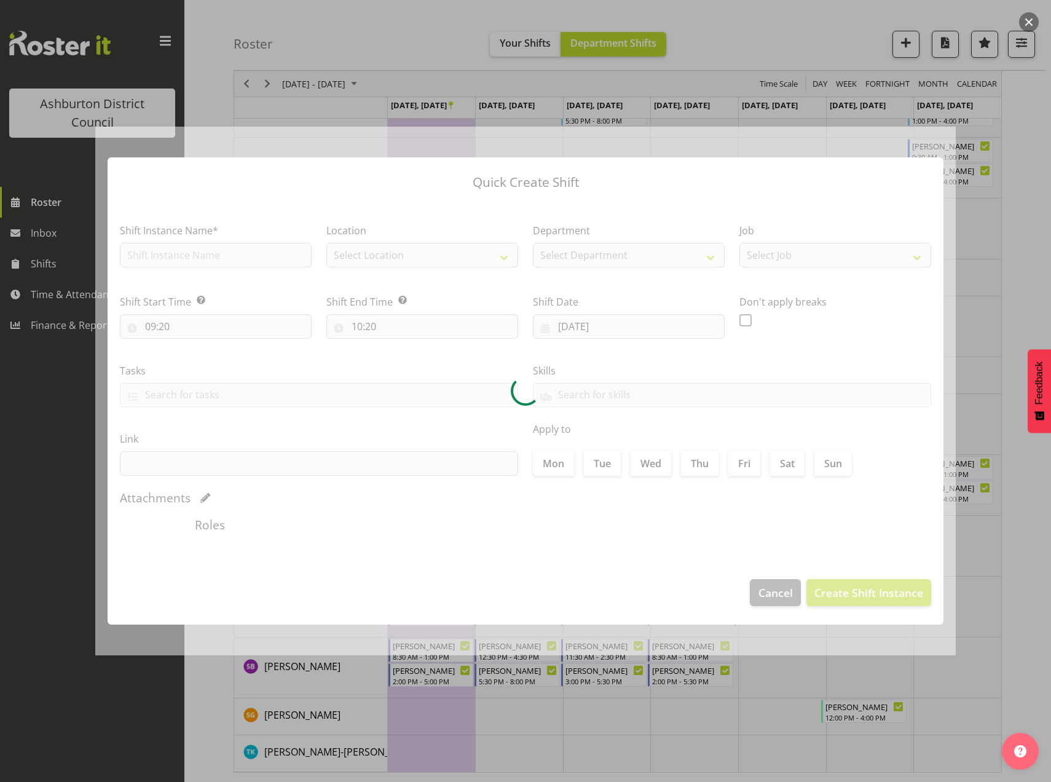
type input "[DATE]"
checkbox input "true"
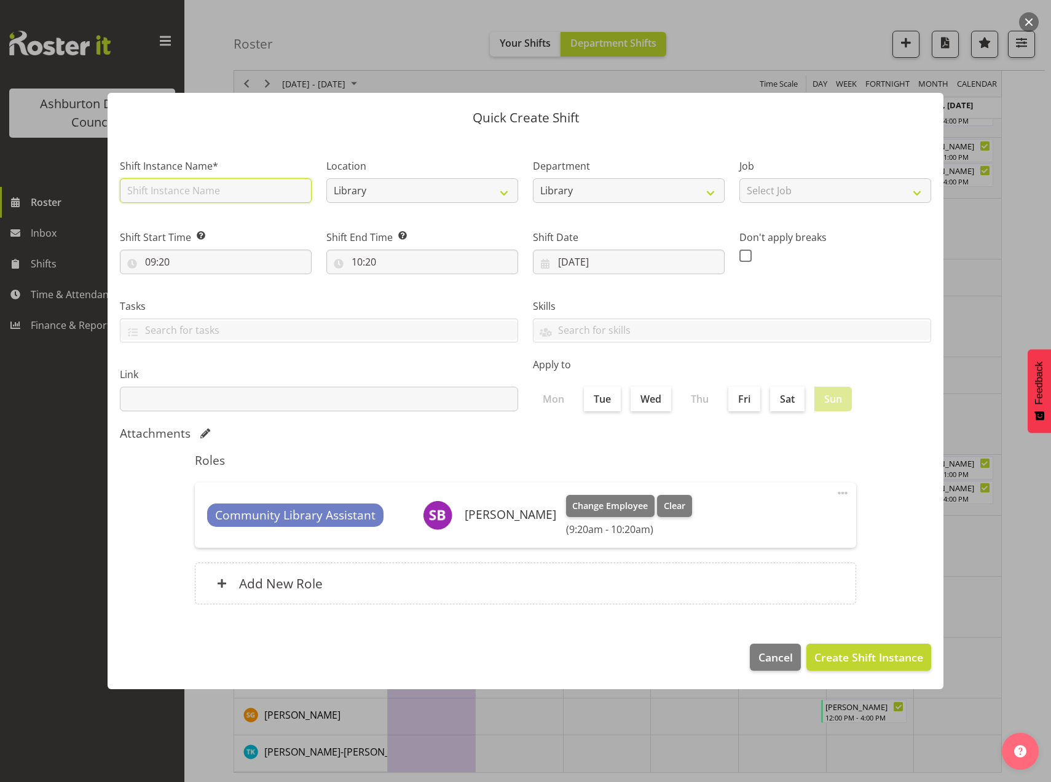
click at [231, 192] on input "text" at bounding box center [216, 190] width 192 height 25
type input "[PERSON_NAME]"
click at [908, 193] on select "Select Job Casual HDA - CSR HDA - EA Lifeguarding LTS- Alt Duties Ordinary Time…" at bounding box center [835, 190] width 192 height 25
select select "6995"
click at [739, 178] on select "Select Job Casual HDA - CSR HDA - EA Lifeguarding LTS- Alt Duties Ordinary Time…" at bounding box center [835, 190] width 192 height 25
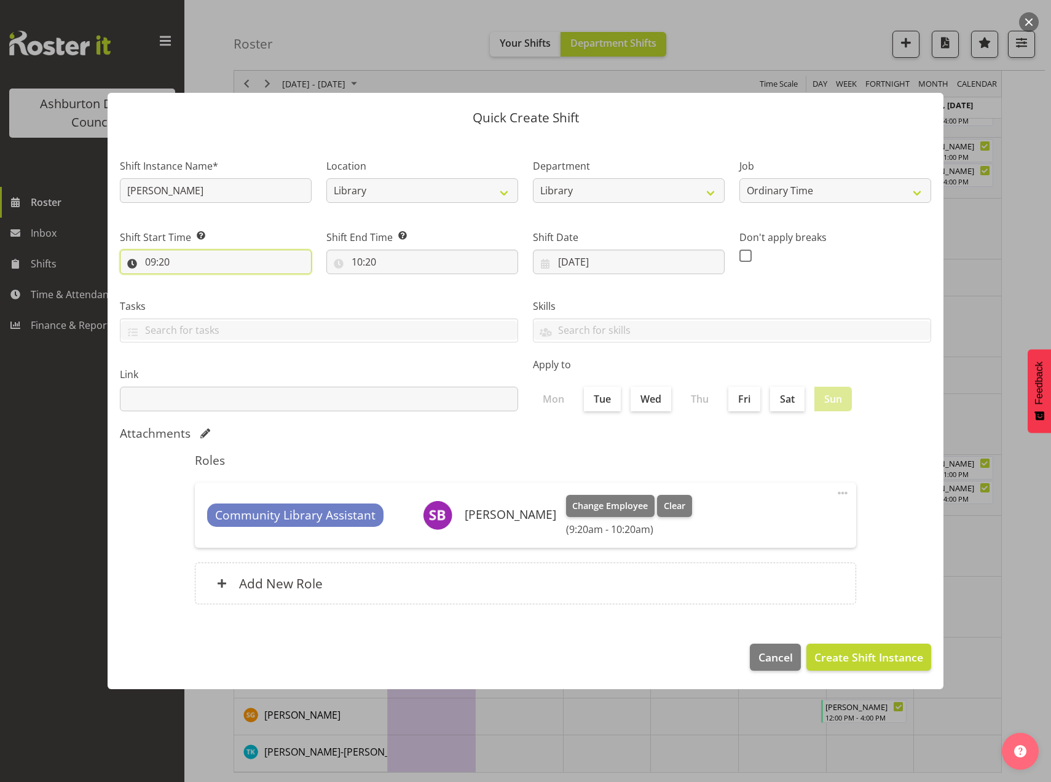
click at [151, 259] on input "09:20" at bounding box center [216, 261] width 192 height 25
click at [202, 291] on select "00 01 02 03 04 05 06 07 08 09 10 11 12 13 14 15 16 17 18 19 20 21 22 23" at bounding box center [204, 293] width 28 height 25
select select "8"
click at [190, 281] on select "00 01 02 03 04 05 06 07 08 09 10 11 12 13 14 15 16 17 18 19 20 21 22 23" at bounding box center [204, 293] width 28 height 25
type input "08:20"
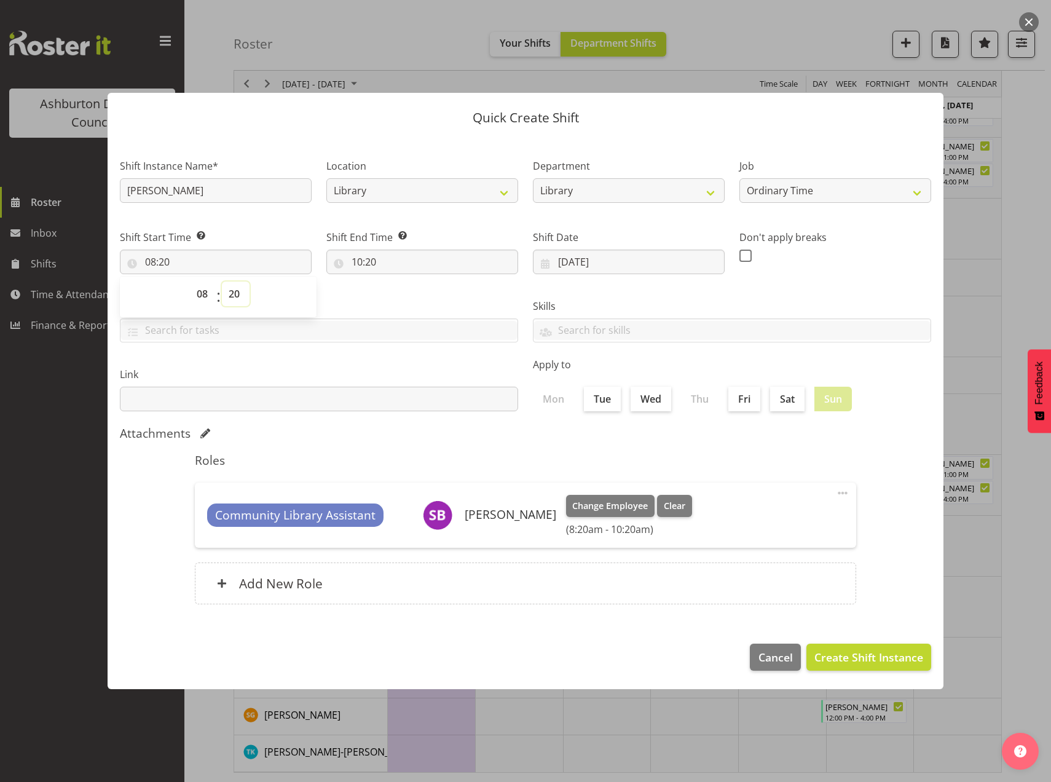
click at [235, 292] on select "00 01 02 03 04 05 06 07 08 09 10 11 12 13 14 15 16 17 18 19 20 21 22 23 24 25 2…" at bounding box center [236, 293] width 28 height 25
select select "1"
type input "08:01"
click at [235, 308] on span "00 01 02 03 04 05 06 07 08 09 10 11 12 13 14 15 16 17 18 19 20 21 22 23 24 25 2…" at bounding box center [236, 296] width 28 height 31
click at [237, 291] on select "00 01 02 03 04 05 06 07 08 09 10 11 12 13 14 15 16 17 18 19 20 21 22 23 24 25 2…" at bounding box center [236, 293] width 28 height 25
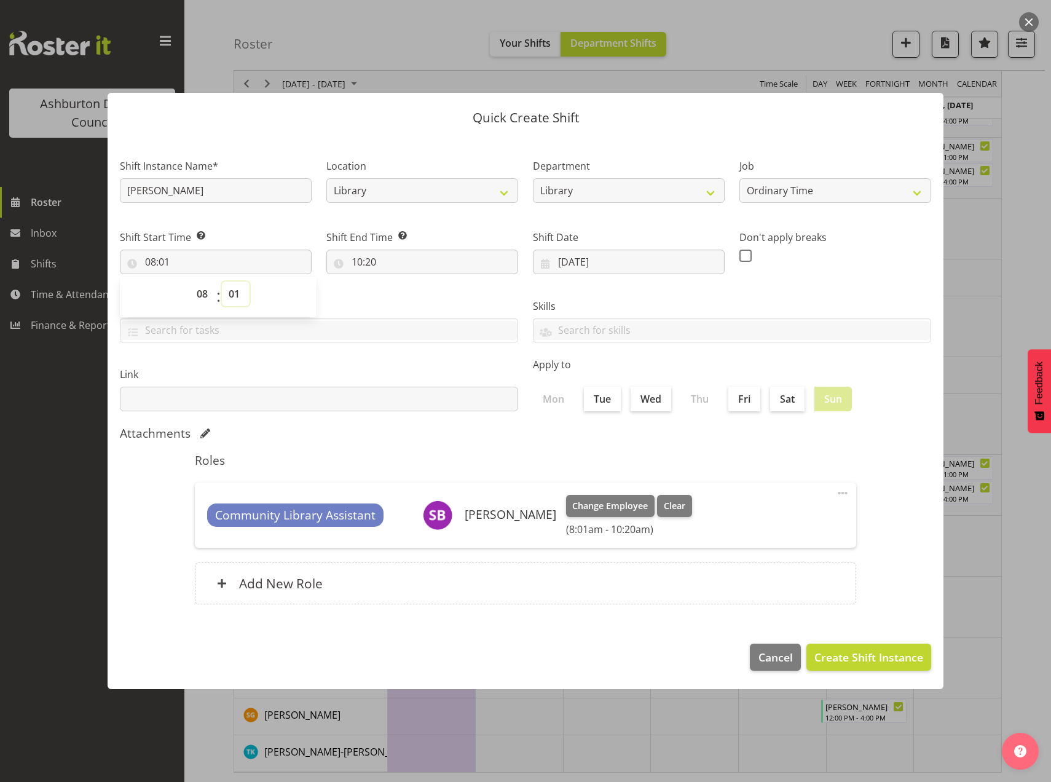
select select "0"
click at [222, 281] on select "00 01 02 03 04 05 06 07 08 09 10 11 12 13 14 15 16 17 18 19 20 21 22 23 24 25 2…" at bounding box center [236, 293] width 28 height 25
type input "08:00"
click at [355, 262] on input "10:20" at bounding box center [422, 261] width 192 height 25
click at [406, 296] on select "00 01 02 03 04 05 06 07 08 09 10 11 12 13 14 15 16 17 18 19 20 21 22 23" at bounding box center [410, 293] width 28 height 25
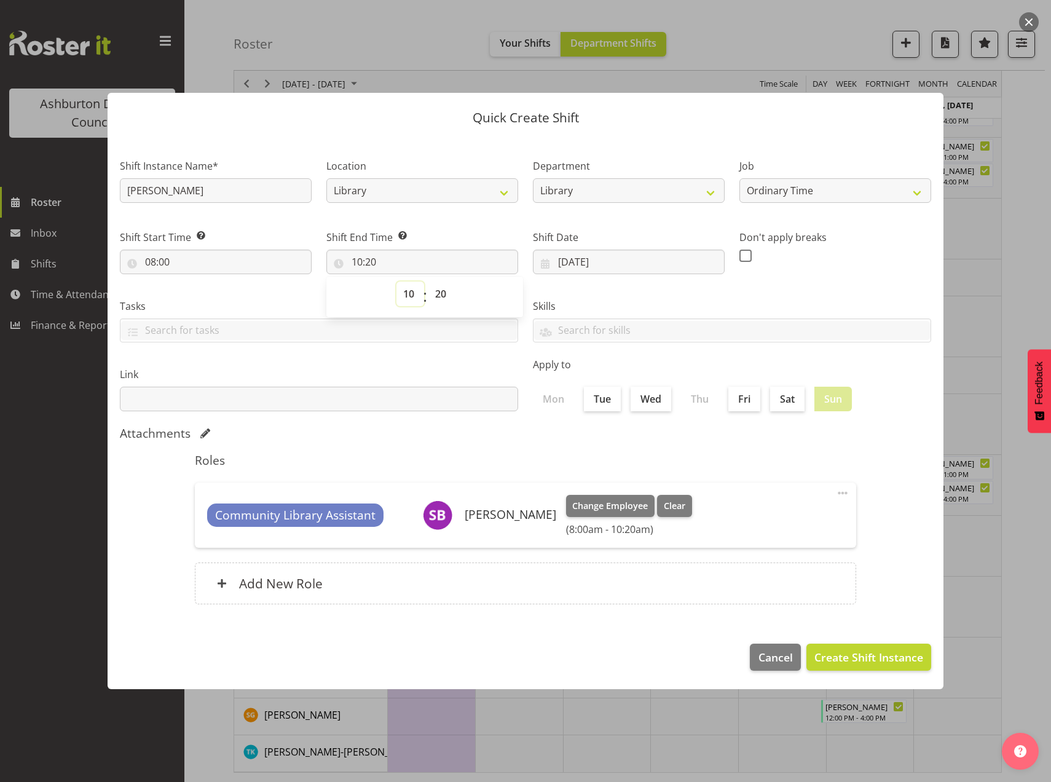
select select "16"
click at [396, 281] on select "00 01 02 03 04 05 06 07 08 09 10 11 12 13 14 15 16 17 18 19 20 21 22 23" at bounding box center [410, 293] width 28 height 25
type input "16:20"
click at [439, 294] on select "00 01 02 03 04 05 06 07 08 09 10 11 12 13 14 15 16 17 18 19 20 21 22 23 24 25 2…" at bounding box center [442, 293] width 28 height 25
select select "30"
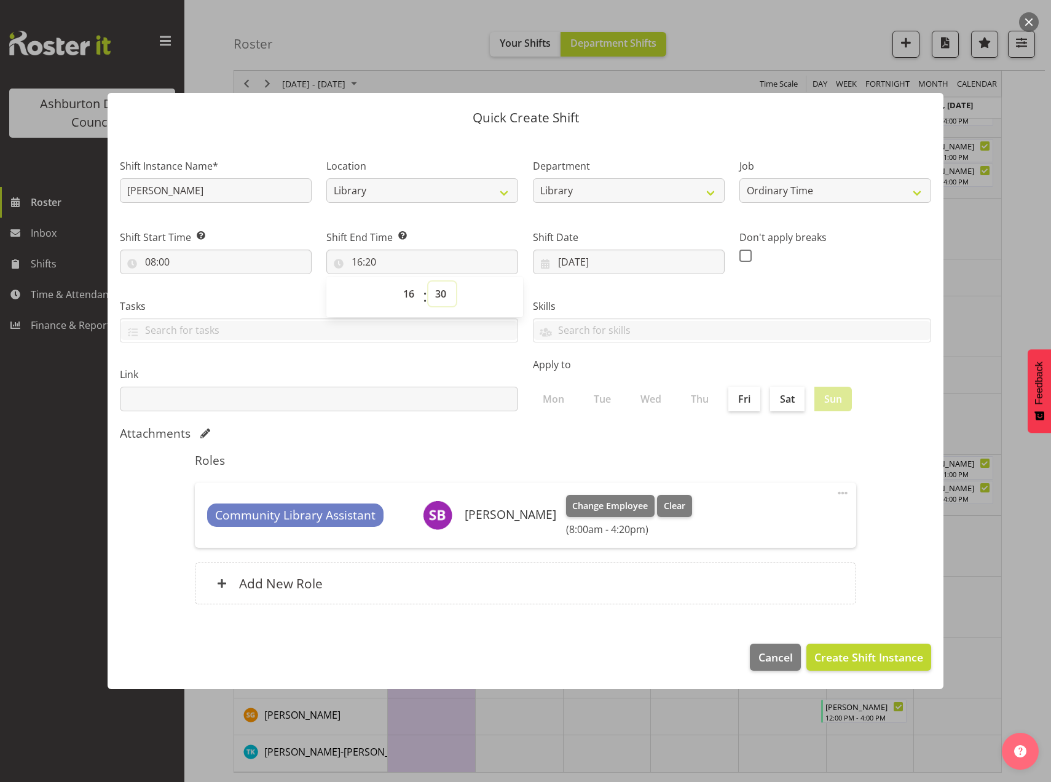
click at [428, 281] on select "00 01 02 03 04 05 06 07 08 09 10 11 12 13 14 15 16 17 18 19 20 21 22 23 24 25 2…" at bounding box center [442, 293] width 28 height 25
type input "16:30"
click at [834, 491] on div "Community Library Assistant [PERSON_NAME] Change Employee Clear (8:00am - 4:30p…" at bounding box center [525, 514] width 661 height 65
click at [839, 489] on span at bounding box center [842, 492] width 15 height 15
click at [742, 522] on link "Edit" at bounding box center [791, 522] width 118 height 22
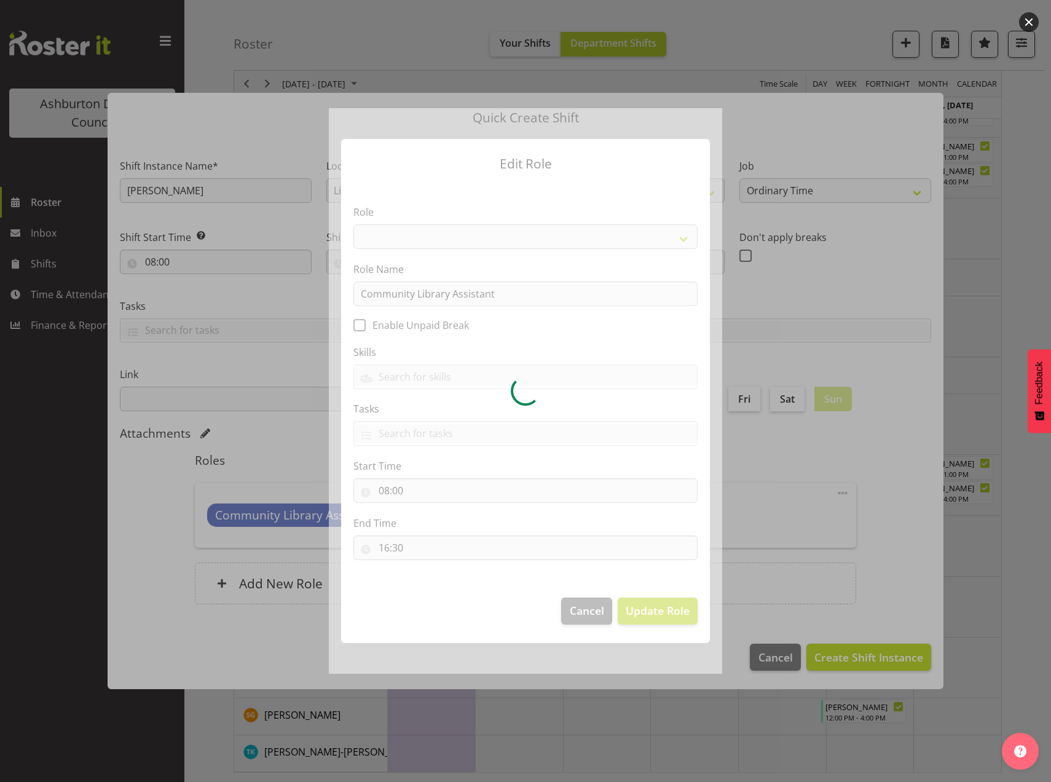
select select "1510"
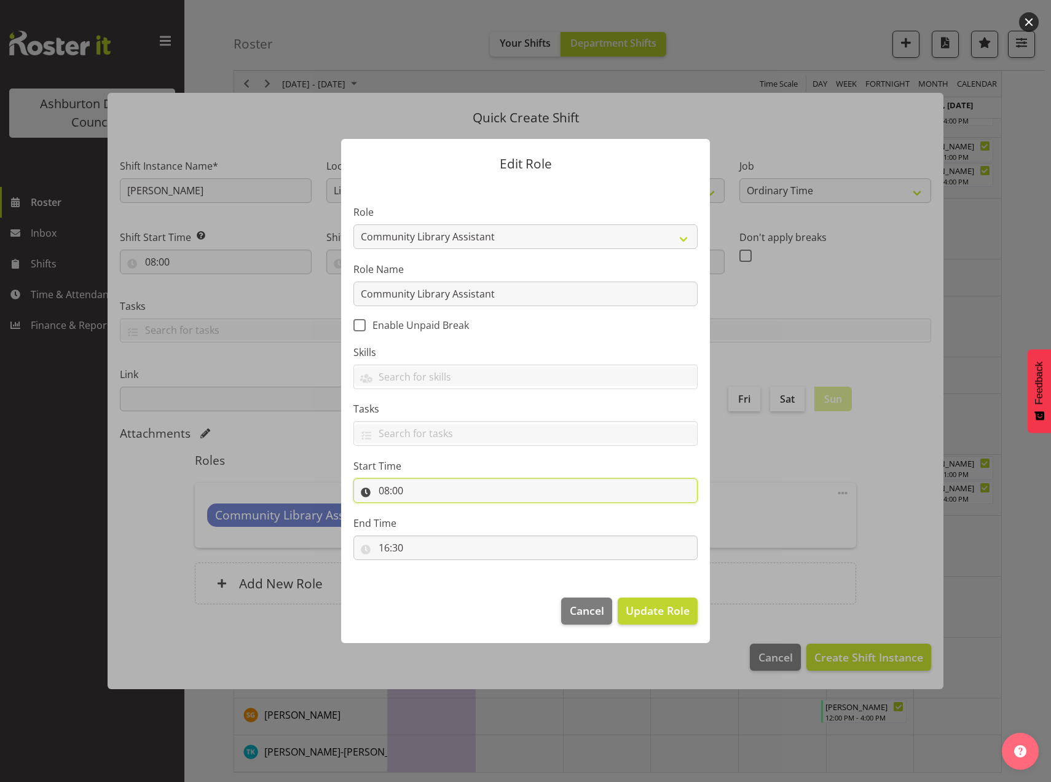
click at [386, 489] on input "08:00" at bounding box center [525, 490] width 344 height 25
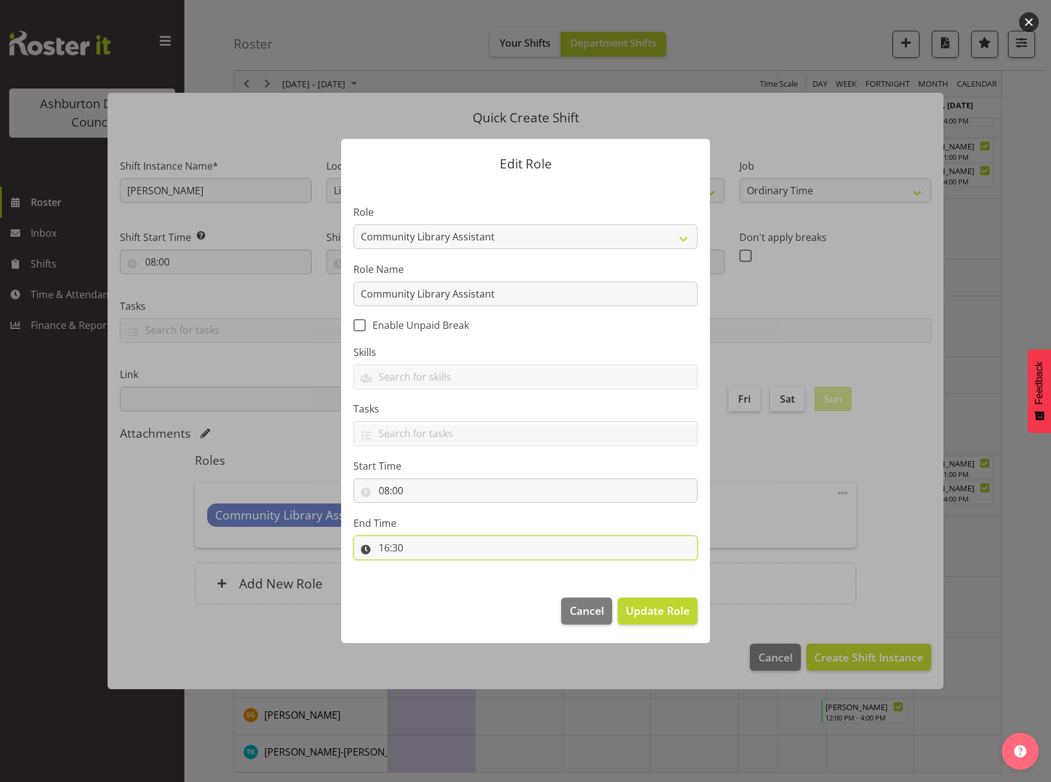
click at [384, 548] on input "16:30" at bounding box center [525, 547] width 344 height 25
click at [441, 582] on select "00 01 02 03 04 05 06 07 08 09 10 11 12 13 14 15 16 17 18 19 20 21 22 23" at bounding box center [437, 579] width 28 height 25
select select "12"
click at [423, 567] on select "00 01 02 03 04 05 06 07 08 09 10 11 12 13 14 15 16 17 18 19 20 21 22 23" at bounding box center [437, 579] width 28 height 25
type input "12:30"
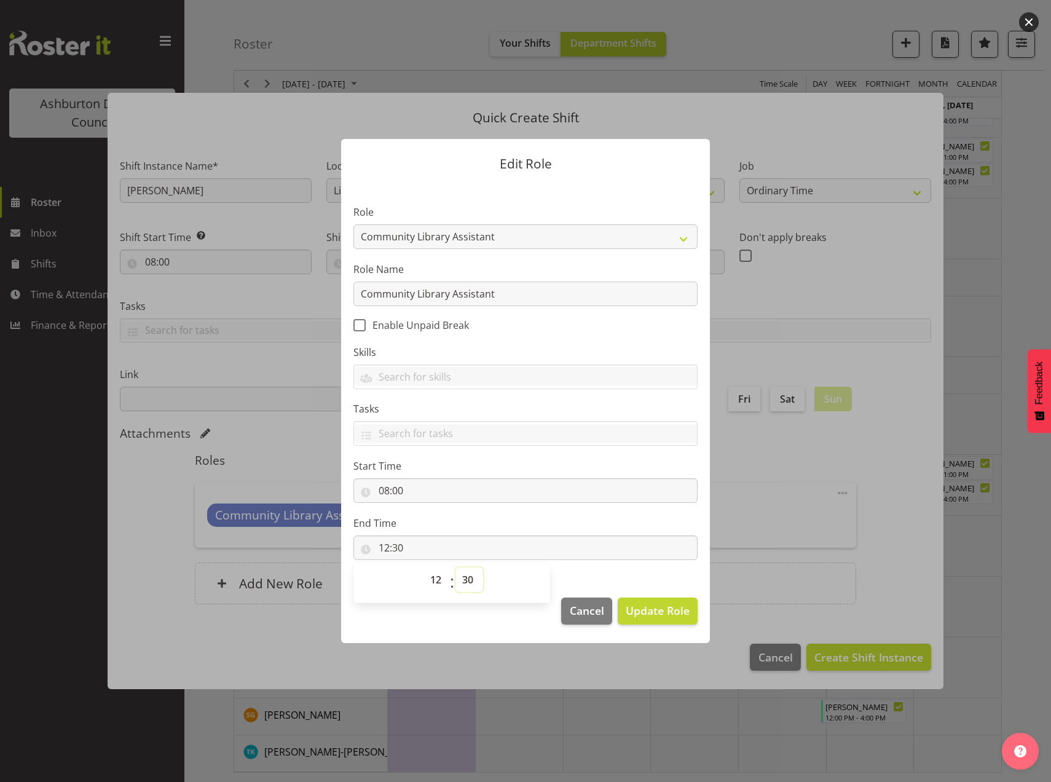
click at [468, 579] on select "00 01 02 03 04 05 06 07 08 09 10 11 12 13 14 15 16 17 18 19 20 21 22 23 24 25 2…" at bounding box center [469, 579] width 28 height 25
select select "0"
click at [455, 567] on select "00 01 02 03 04 05 06 07 08 09 10 11 12 13 14 15 16 17 18 19 20 21 22 23 24 25 2…" at bounding box center [469, 579] width 28 height 25
type input "12:00"
click at [670, 603] on span "Update Role" at bounding box center [657, 610] width 64 height 16
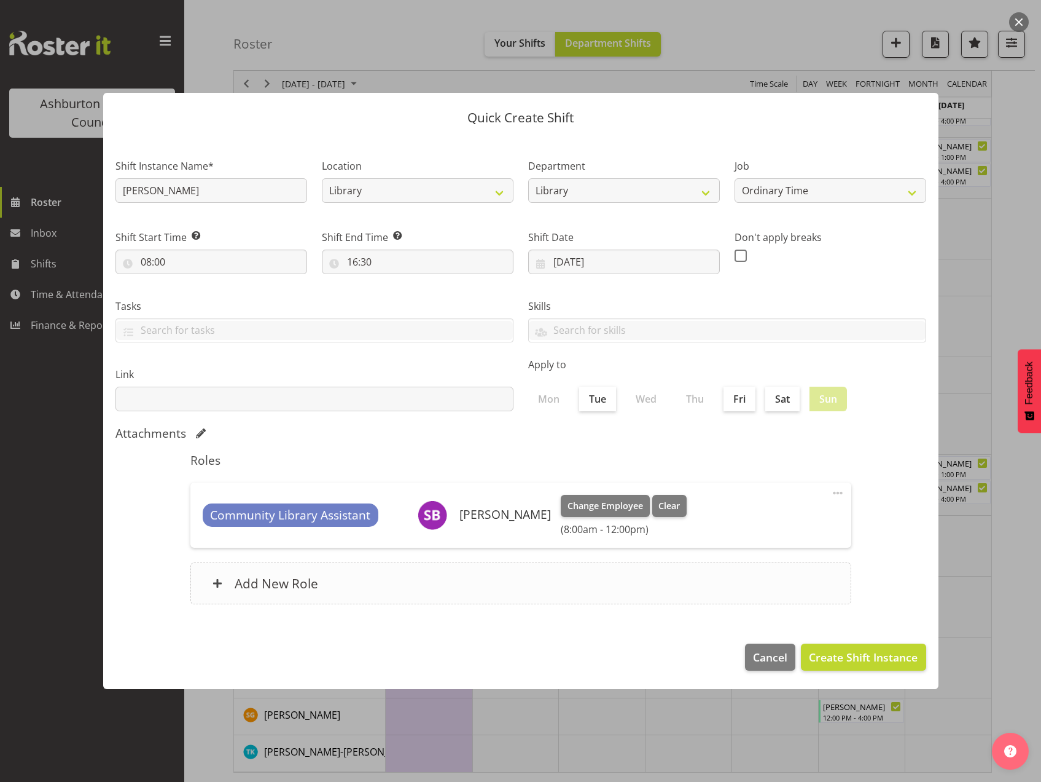
click at [295, 591] on h6 "Add New Role" at bounding box center [277, 583] width 84 height 16
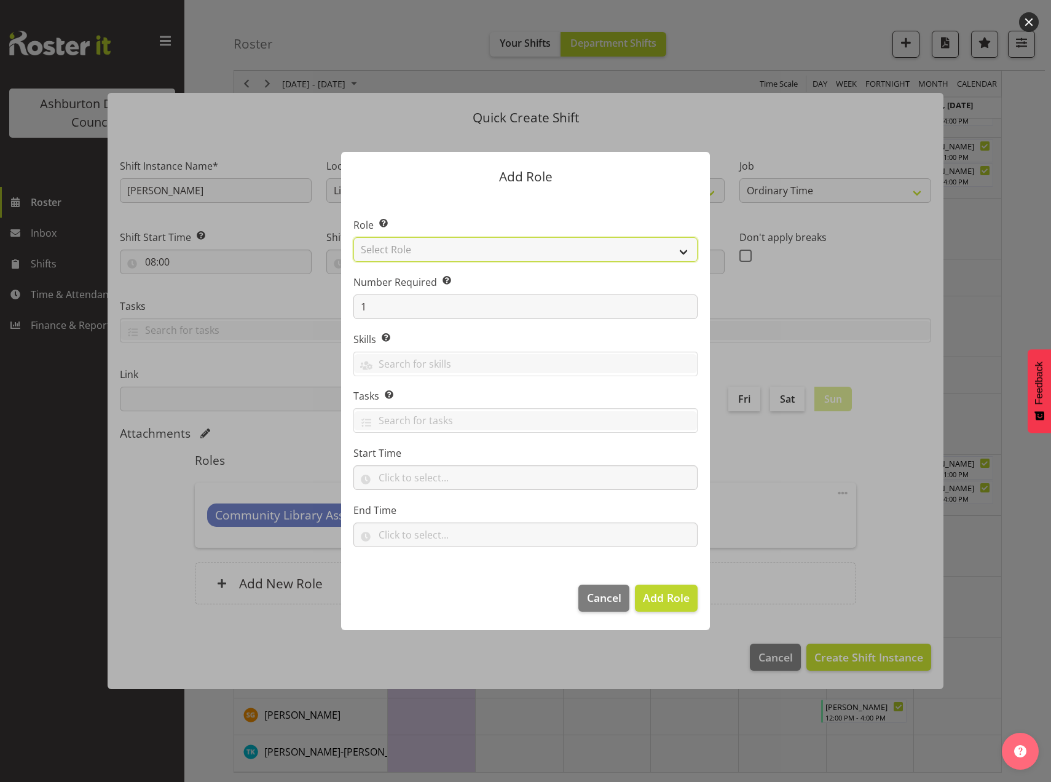
click at [680, 251] on select "Select Role AAGM Deputy Director AAGM Director Archivist Childrens Librarian Co…" at bounding box center [525, 249] width 344 height 25
select select "1510"
click at [353, 237] on select "Select Role AAGM Deputy Director AAGM Director Archivist Childrens Librarian Co…" at bounding box center [525, 249] width 344 height 25
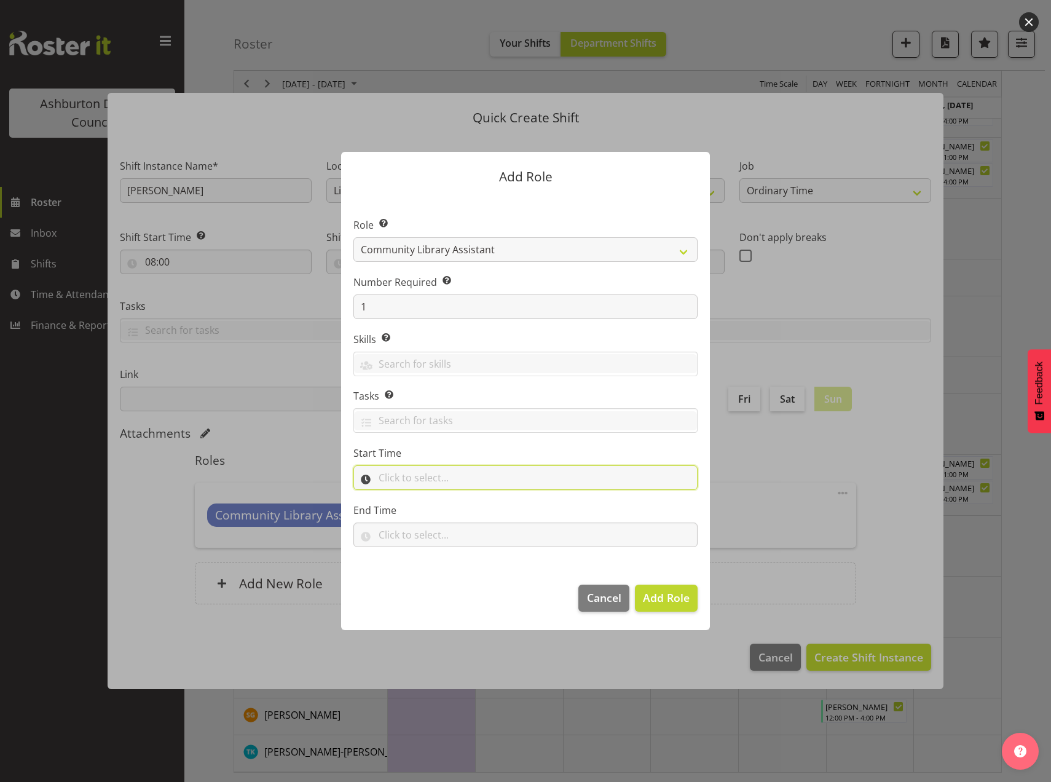
click at [445, 478] on input "text" at bounding box center [525, 477] width 344 height 25
click at [437, 509] on select "00 00 01 02 03 04 05 06 07 08 09 10 11 12 13 14 15 16 17 18 19 20 21 22 23" at bounding box center [437, 509] width 28 height 25
select select "12"
click at [423, 497] on select "00 00 01 02 03 04 05 06 07 08 09 10 11 12 13 14 15 16 17 18 19 20 21 22 23" at bounding box center [437, 509] width 28 height 25
click at [466, 512] on select "00 00 01 02 03 04 05 06 07 08 09 10 11 12 13 14 15 16 17 18 19 20 21 22 23 24 2…" at bounding box center [469, 509] width 28 height 25
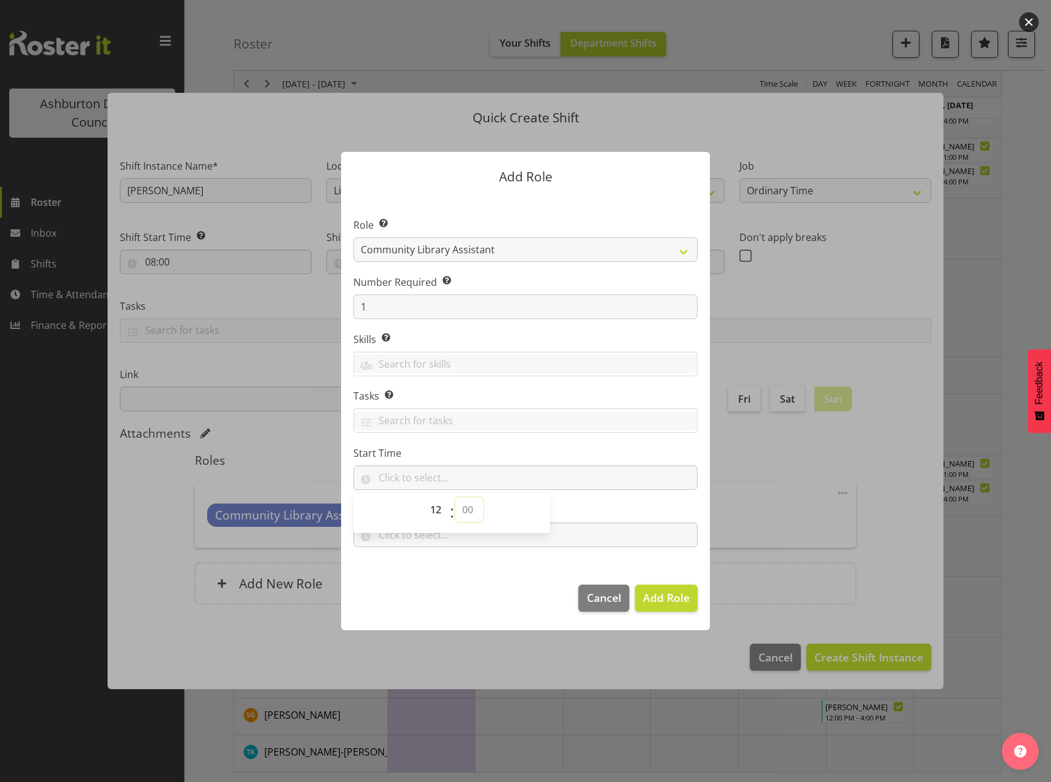
select select "30"
click at [455, 497] on select "00 00 01 02 03 04 05 06 07 08 09 10 11 12 13 14 15 16 17 18 19 20 21 22 23 24 2…" at bounding box center [469, 509] width 28 height 25
type input "12:30"
click at [466, 588] on footer "Cancel Add Role" at bounding box center [525, 601] width 369 height 58
click at [407, 530] on input "text" at bounding box center [525, 534] width 344 height 25
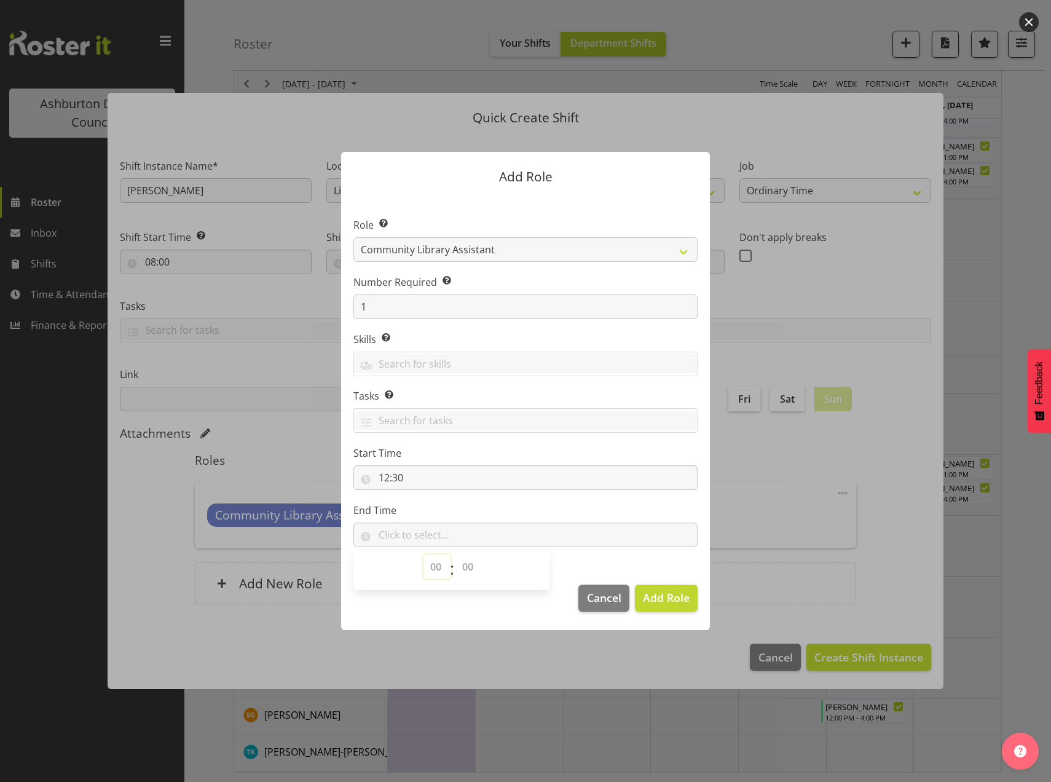
click at [432, 561] on select "00 00 01 02 03 04 05 06 07 08 09 10 11 12 13 14 15 16 17 18 19 20 21 22 23" at bounding box center [437, 566] width 28 height 25
select select "16"
click at [423, 554] on select "00 00 01 02 03 04 05 06 07 08 09 10 11 12 13 14 15 16 17 18 19 20 21 22 23" at bounding box center [437, 566] width 28 height 25
click at [464, 565] on select "00 00 01 02 03 04 05 06 07 08 09 10 11 12 13 14 15 16 17 18 19 20 21 22 23 24 2…" at bounding box center [469, 566] width 28 height 25
select select "30"
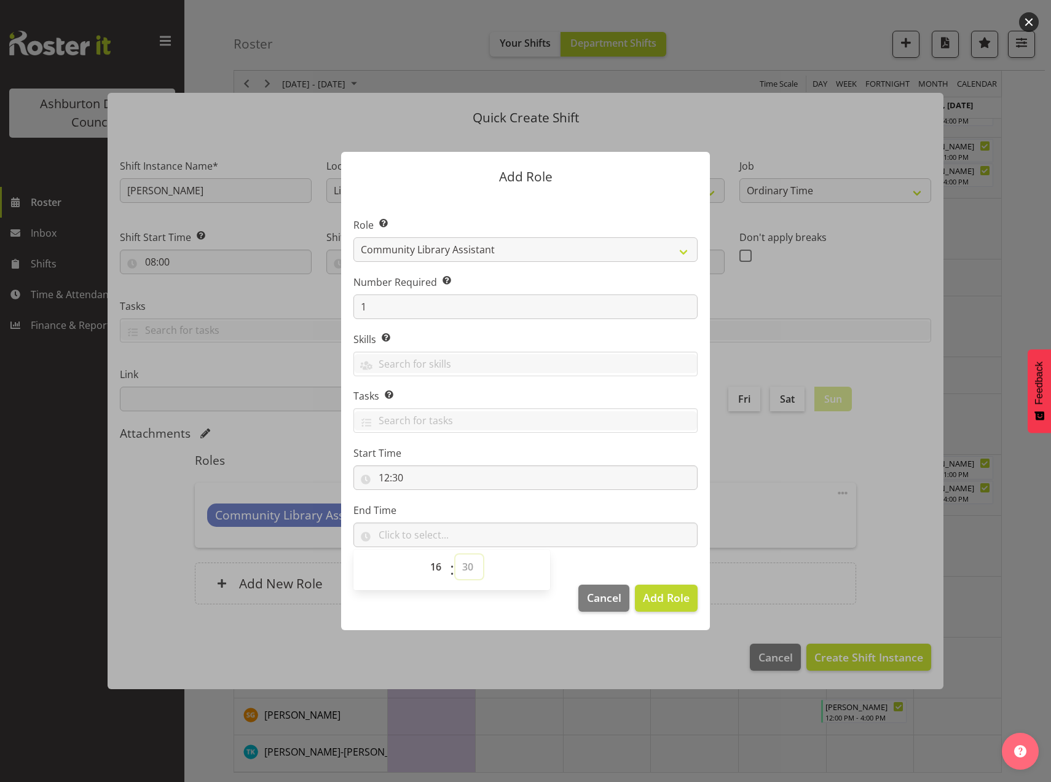
click at [455, 554] on select "00 00 01 02 03 04 05 06 07 08 09 10 11 12 13 14 15 16 17 18 19 20 21 22 23 24 2…" at bounding box center [469, 566] width 28 height 25
type input "16:30"
click at [670, 603] on span "Add Role" at bounding box center [666, 597] width 47 height 15
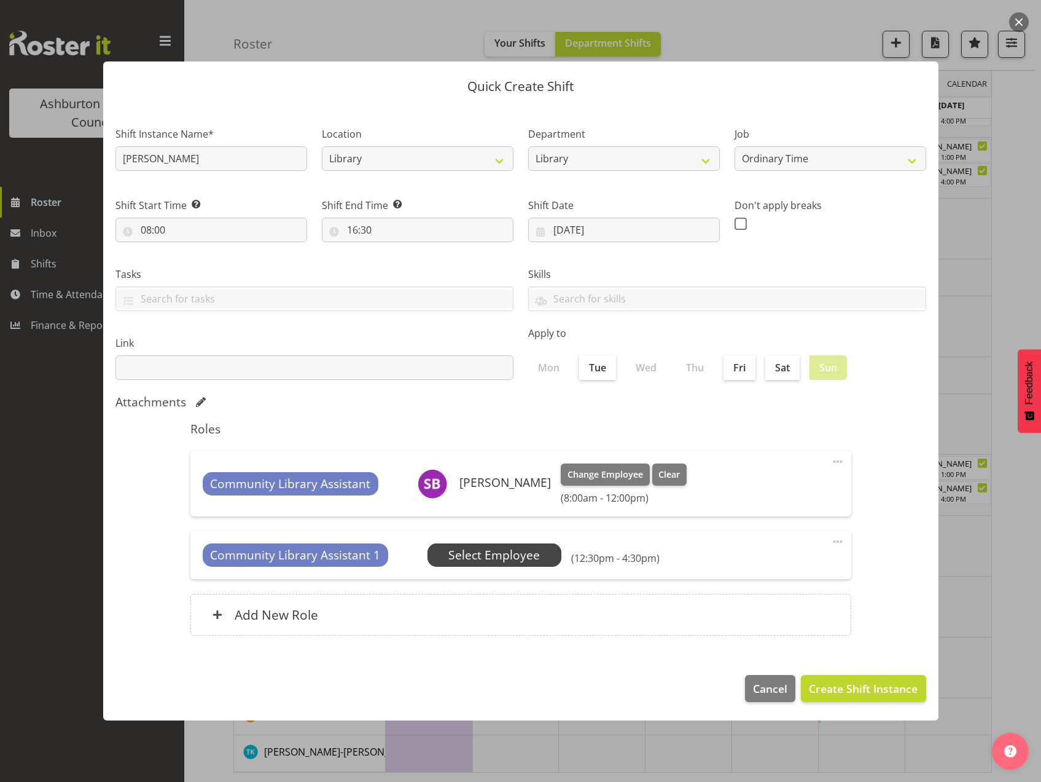
click at [521, 554] on span "Select Employee" at bounding box center [495, 555] width 92 height 18
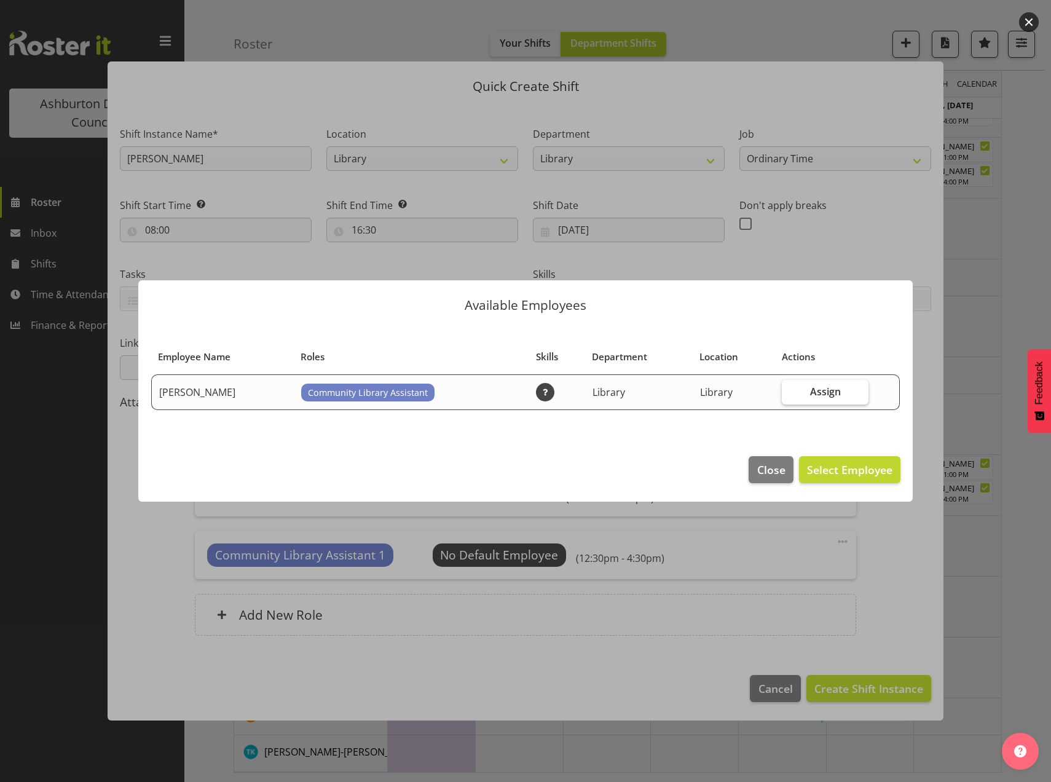
click at [818, 391] on span "Assign" at bounding box center [825, 391] width 31 height 12
click at [790, 391] on input "Assign" at bounding box center [786, 391] width 8 height 8
checkbox input "true"
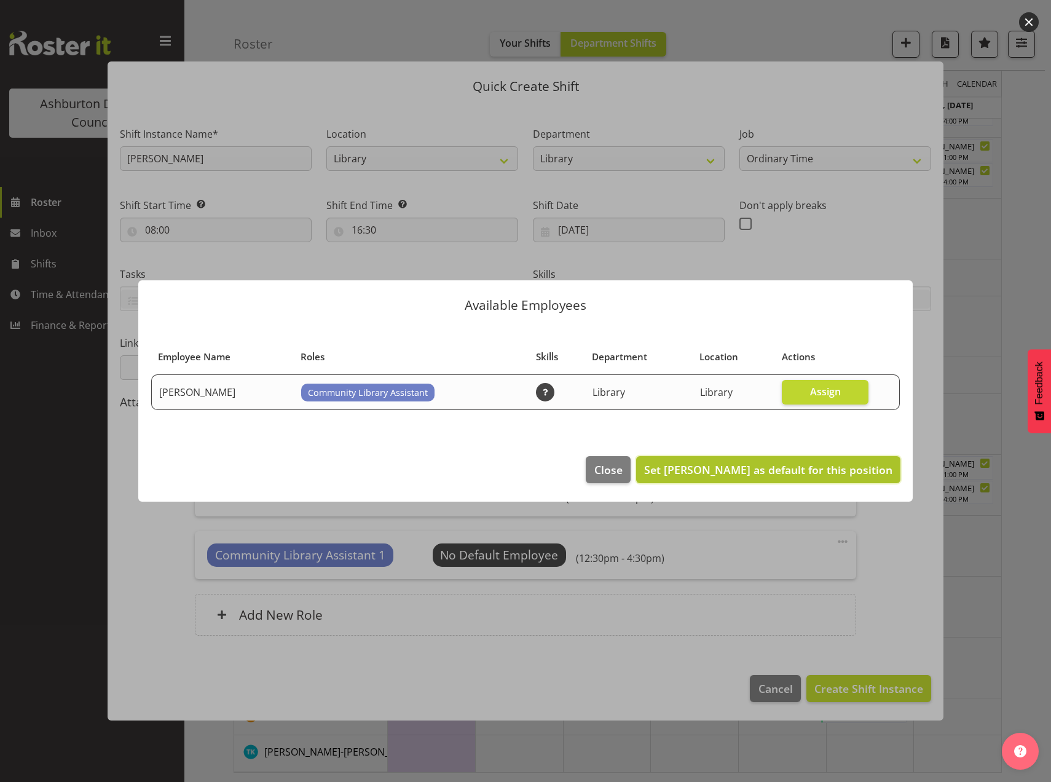
click at [744, 472] on span "Set [PERSON_NAME] as default for this position" at bounding box center [768, 469] width 248 height 15
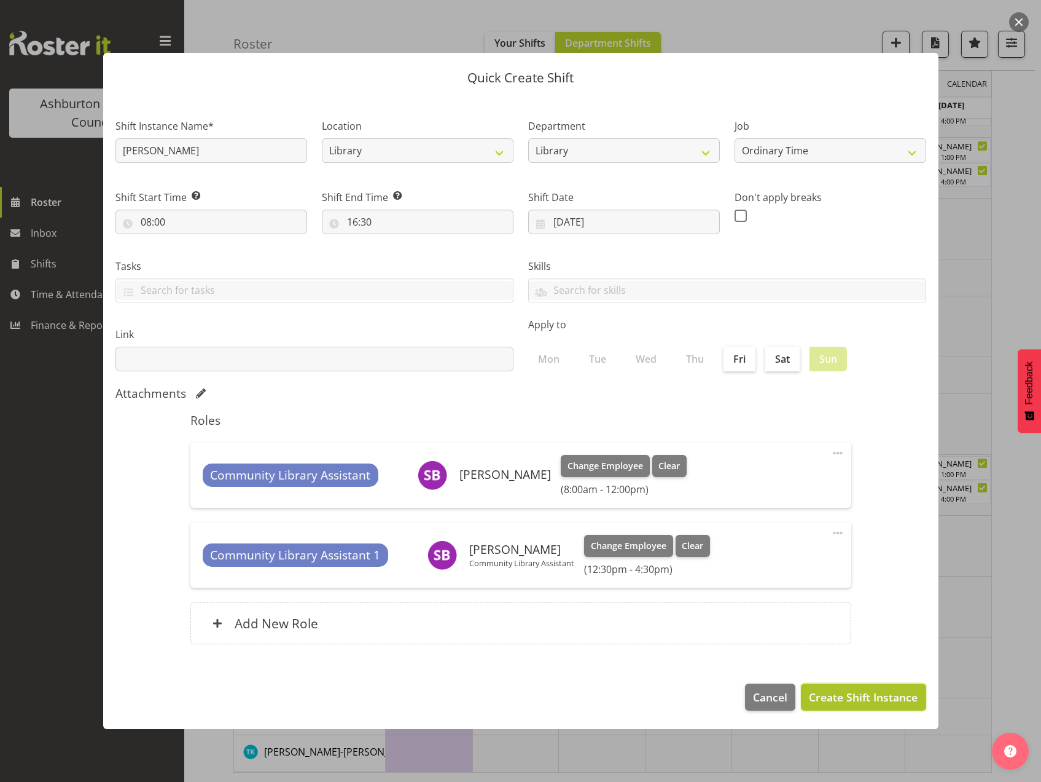
click at [879, 689] on span "Create Shift Instance" at bounding box center [863, 697] width 109 height 16
